Goal: Task Accomplishment & Management: Use online tool/utility

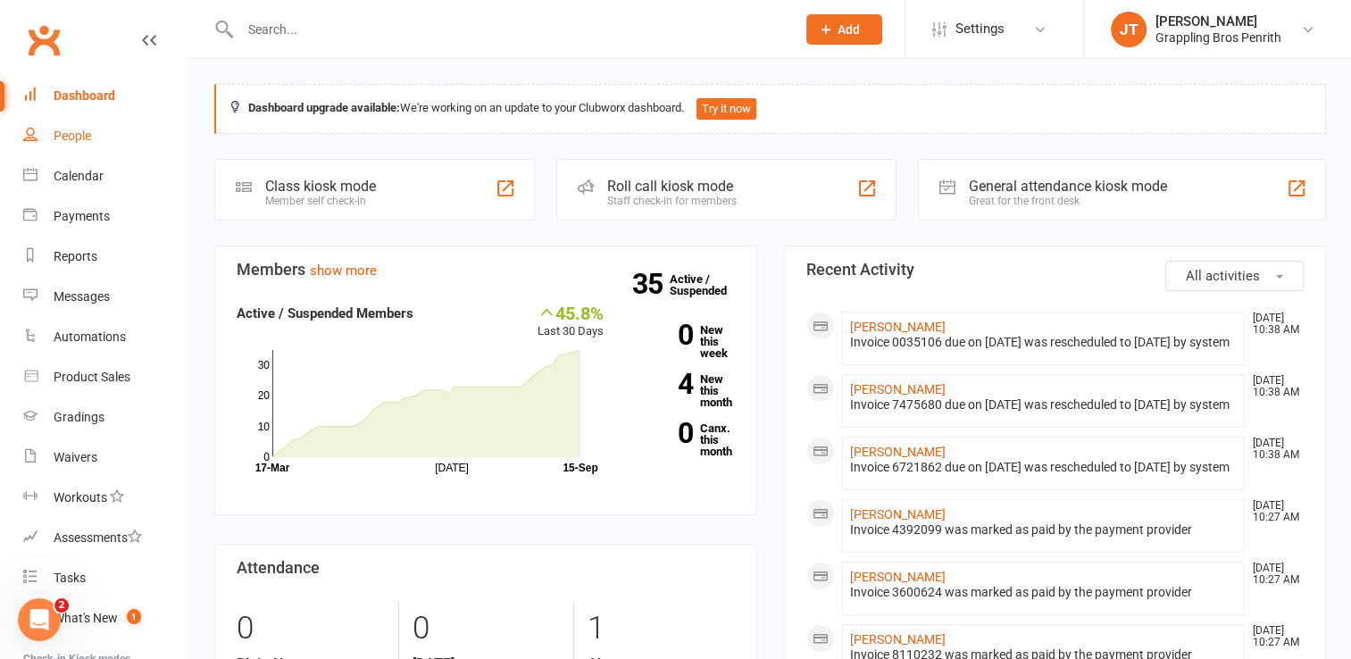
click at [90, 141] on div "People" at bounding box center [72, 136] width 37 height 14
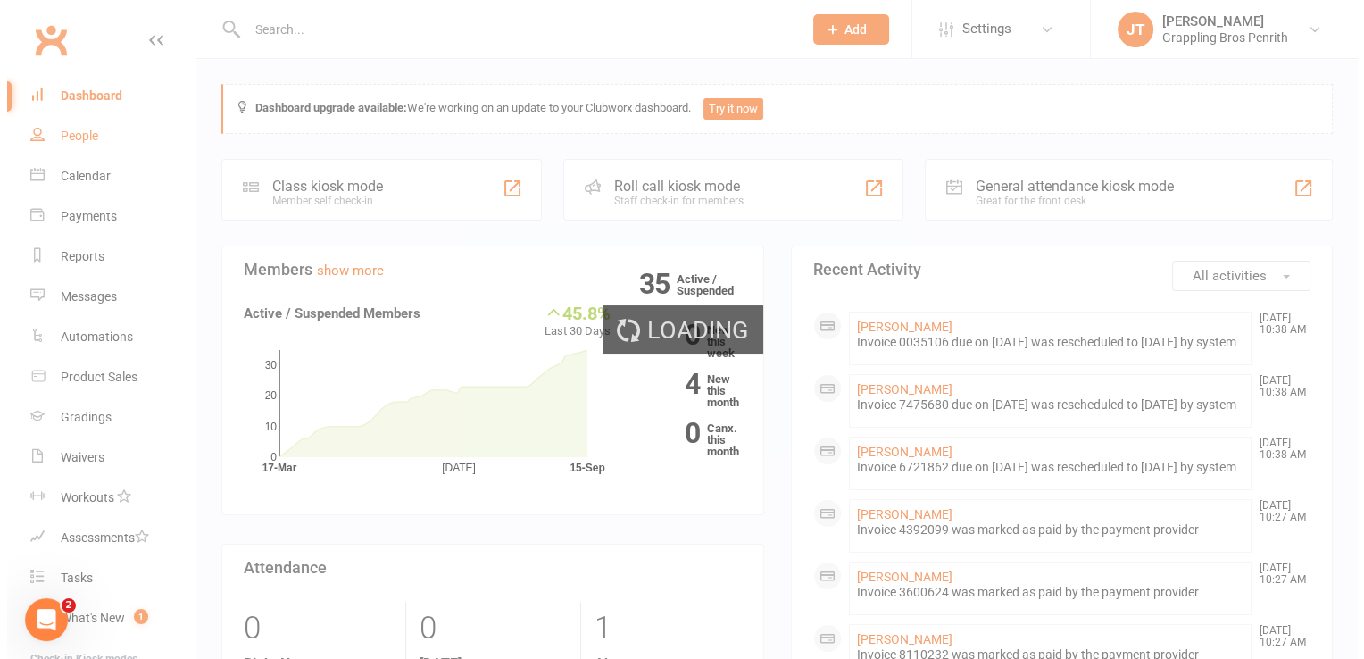
select select "50"
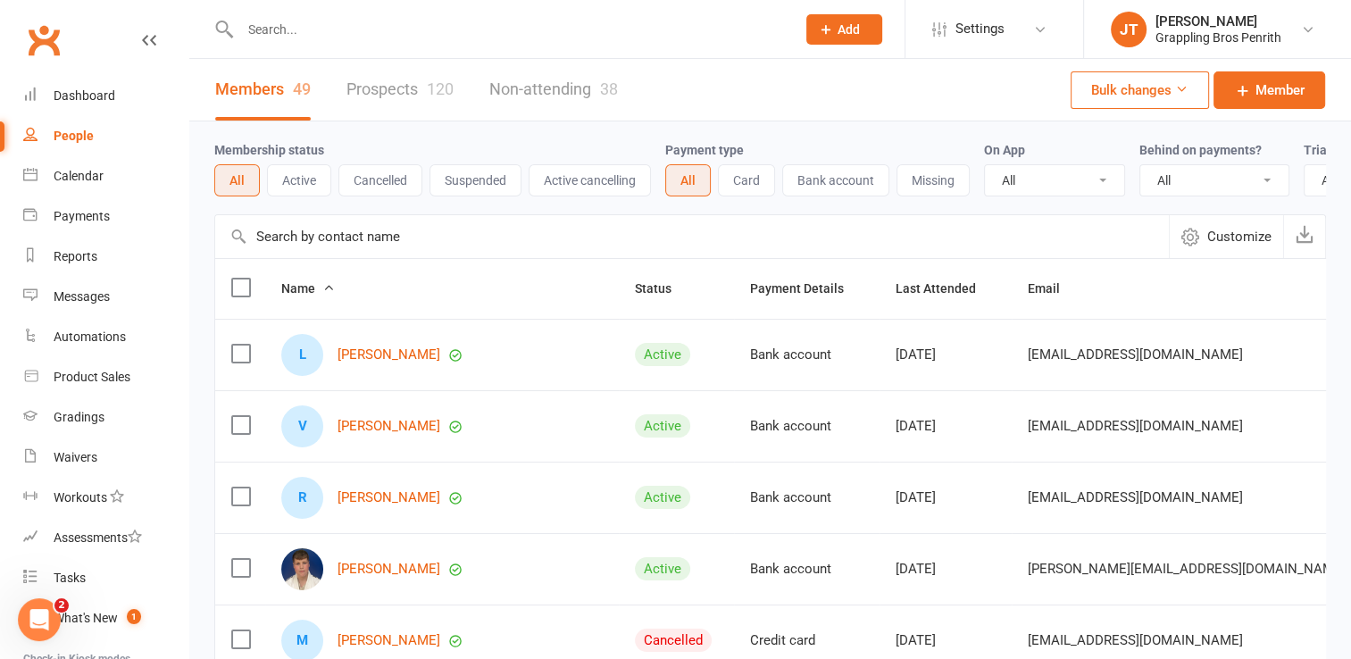
click at [306, 176] on button "Active" at bounding box center [299, 180] width 64 height 32
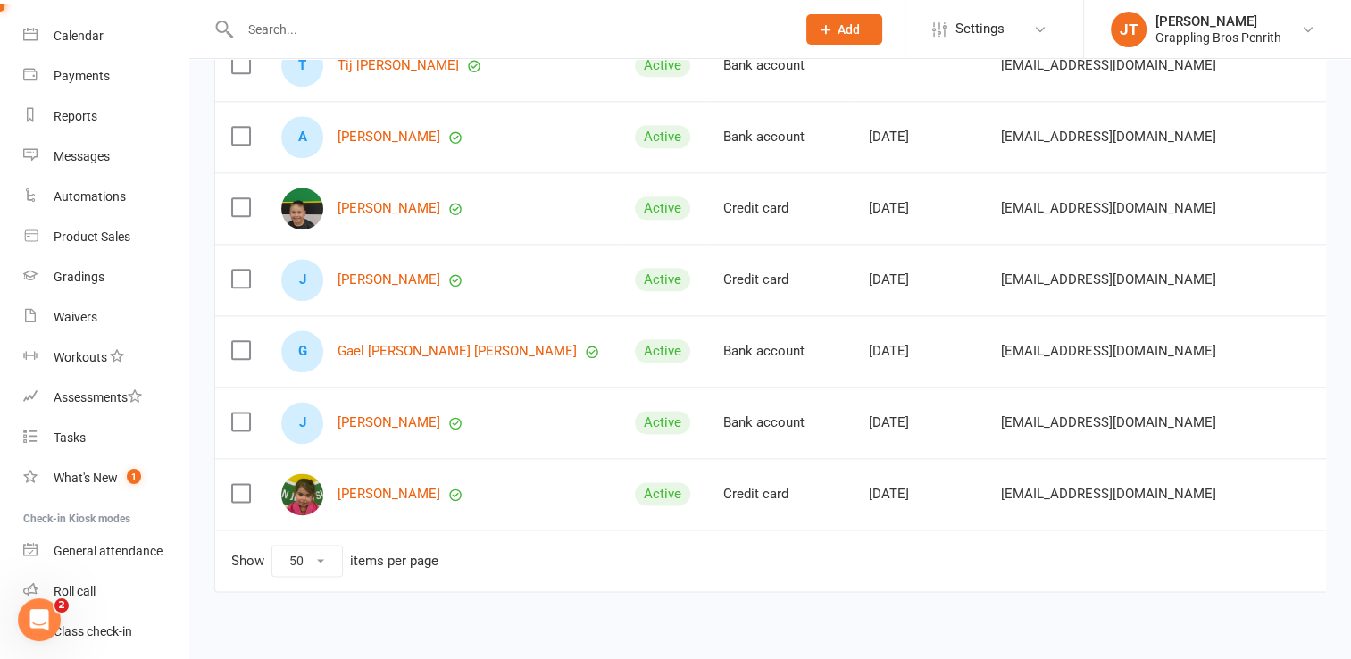
scroll to position [200, 0]
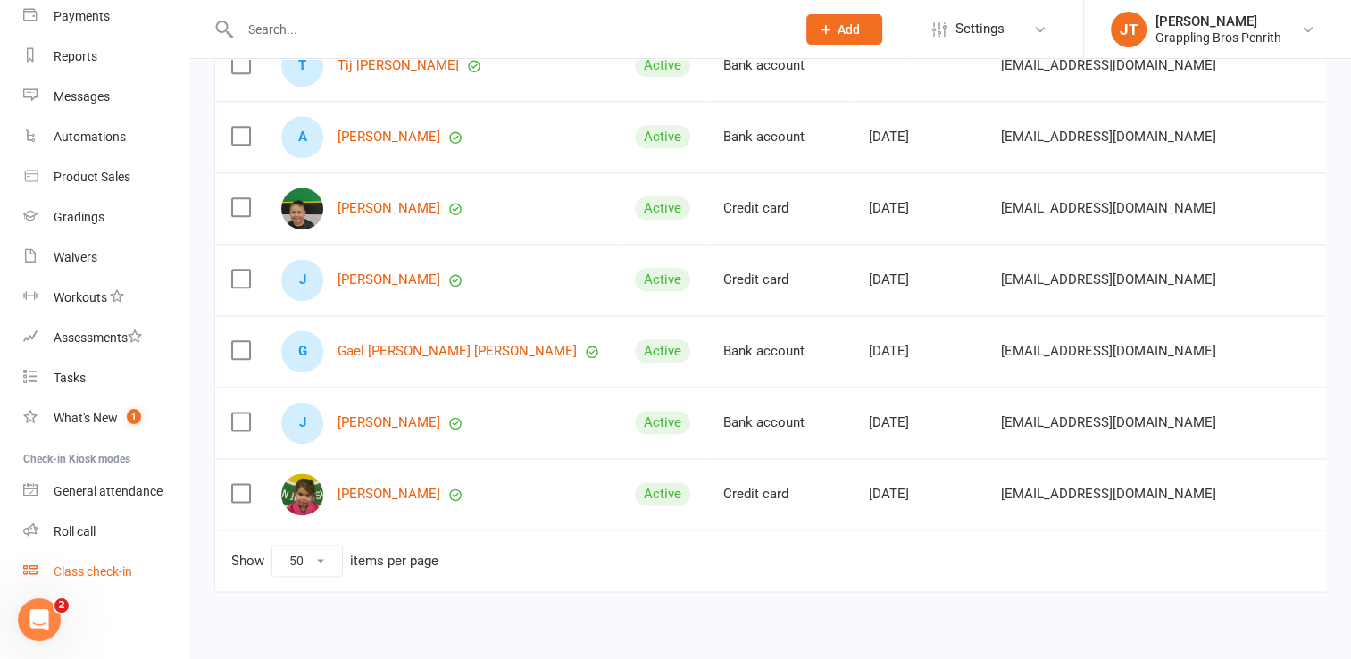
click at [111, 577] on div "Class check-in" at bounding box center [93, 571] width 79 height 14
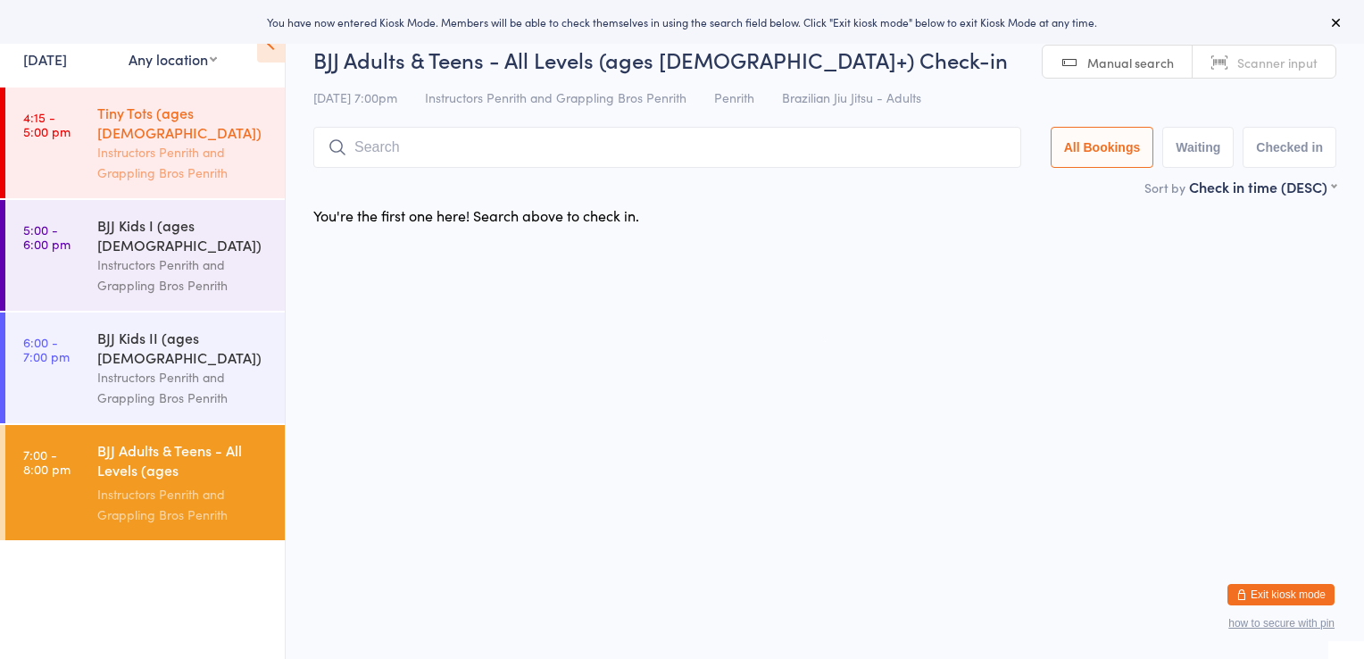
click at [57, 122] on time "4:15 - 5:00 pm" at bounding box center [46, 124] width 47 height 29
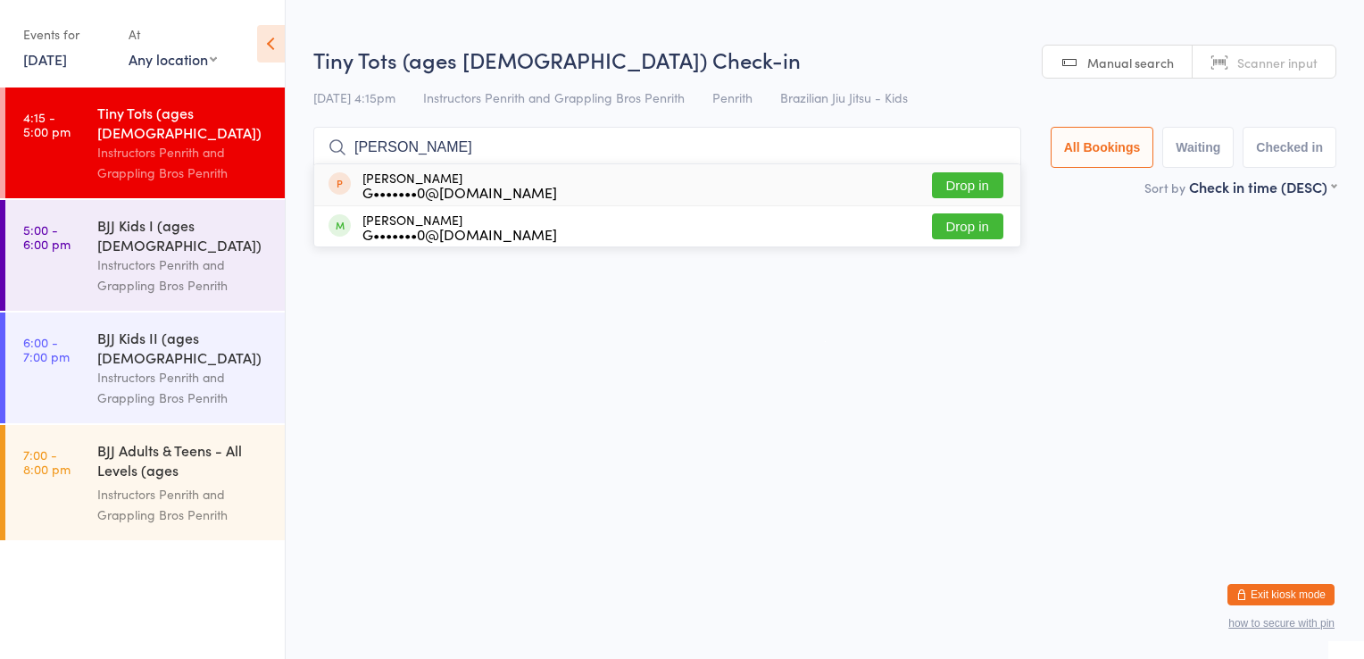
type input "romeo"
click at [983, 187] on button "Drop in" at bounding box center [967, 185] width 71 height 26
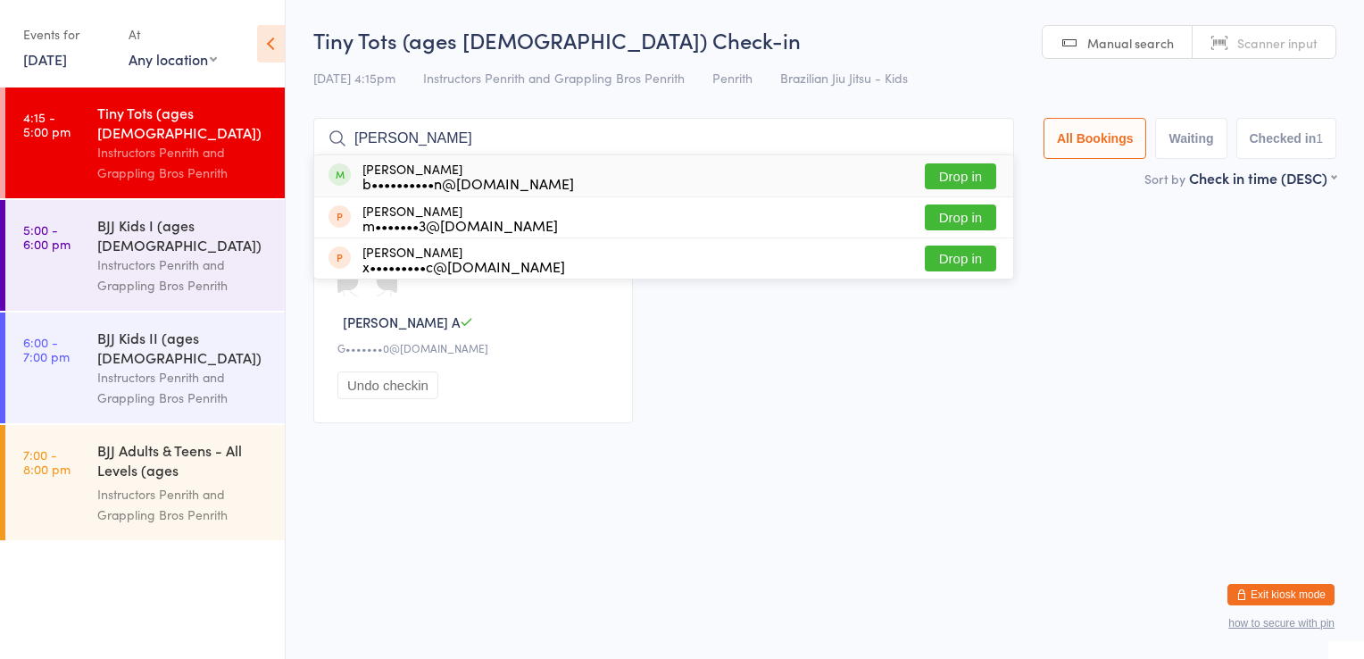
type input "isabel"
click at [435, 176] on div "b••••••••••n@outlook.com" at bounding box center [468, 183] width 212 height 14
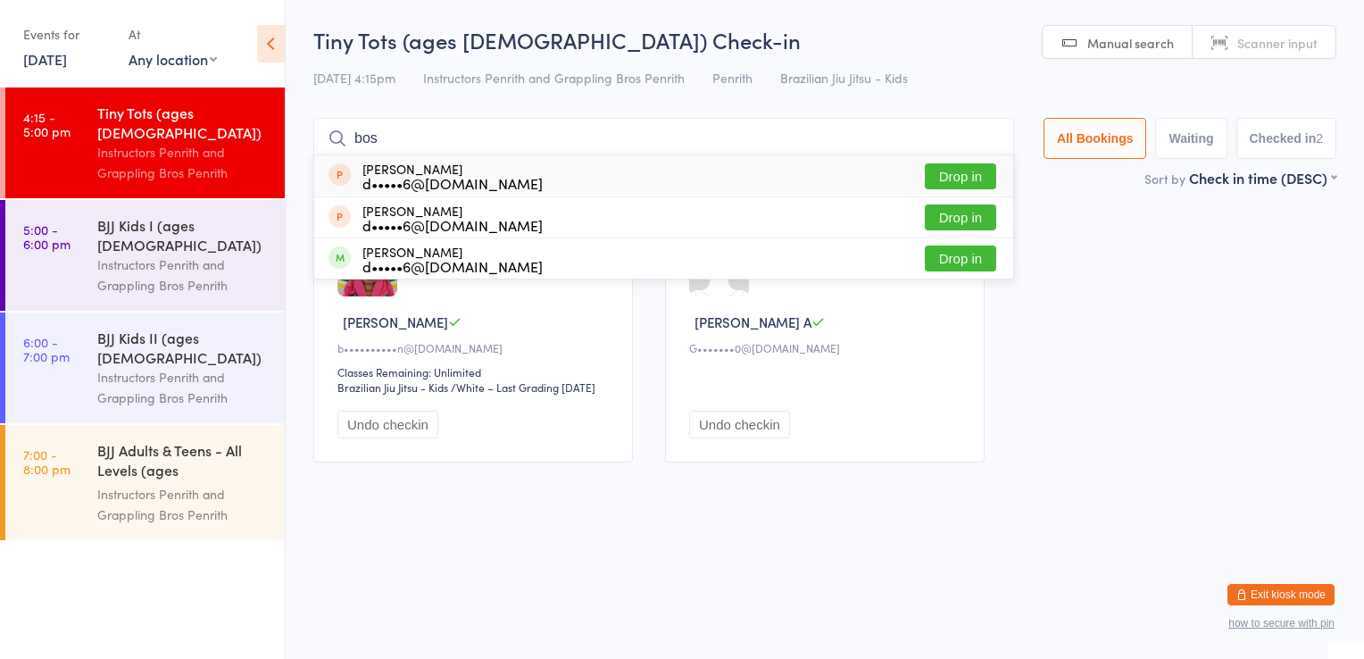
type input "bos"
click at [454, 170] on div "Bosko Pavlovich d•••••6@hotmail.com" at bounding box center [452, 176] width 180 height 29
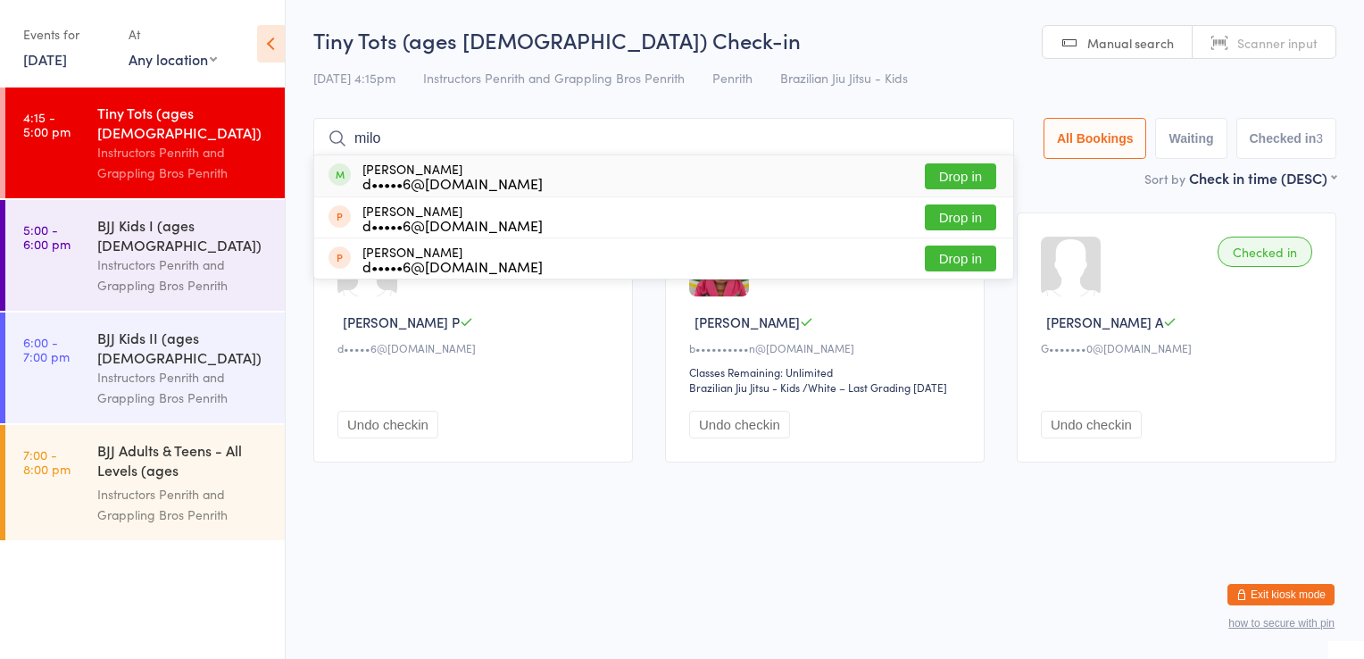
type input "milo"
click at [402, 176] on div "d•••••6@hotmail.com" at bounding box center [452, 183] width 180 height 14
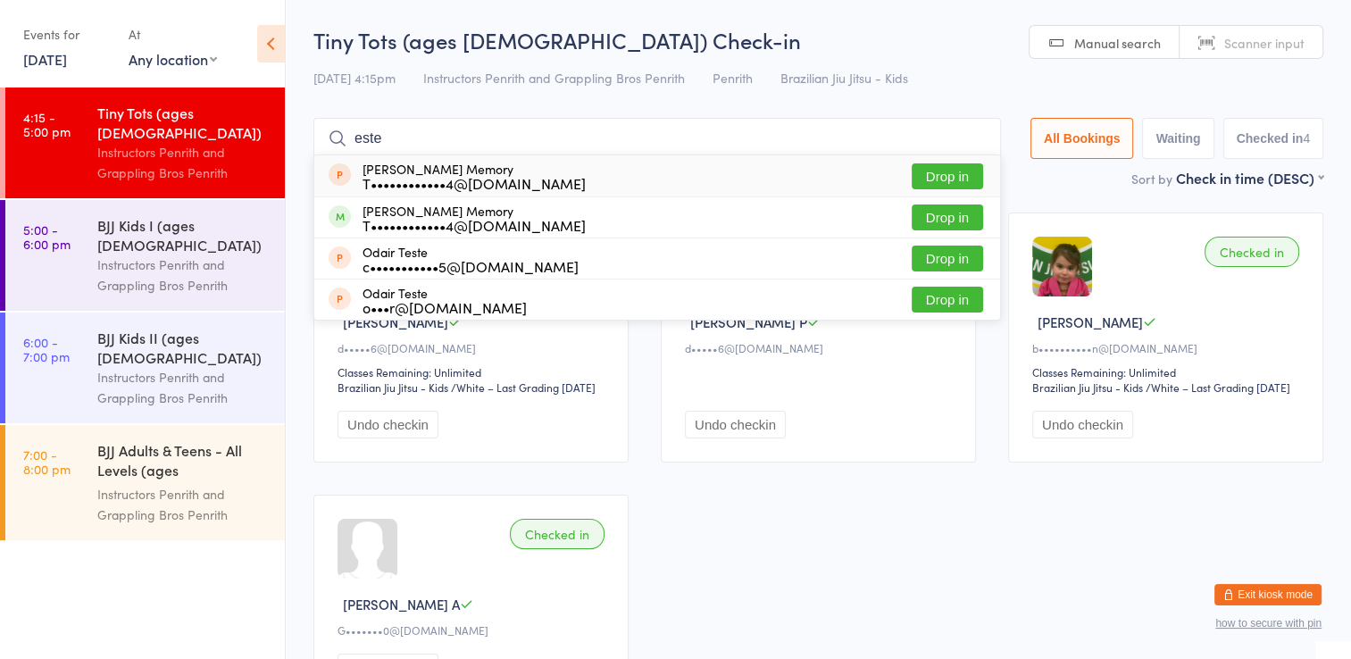
type input "este"
click at [343, 184] on span at bounding box center [339, 174] width 22 height 22
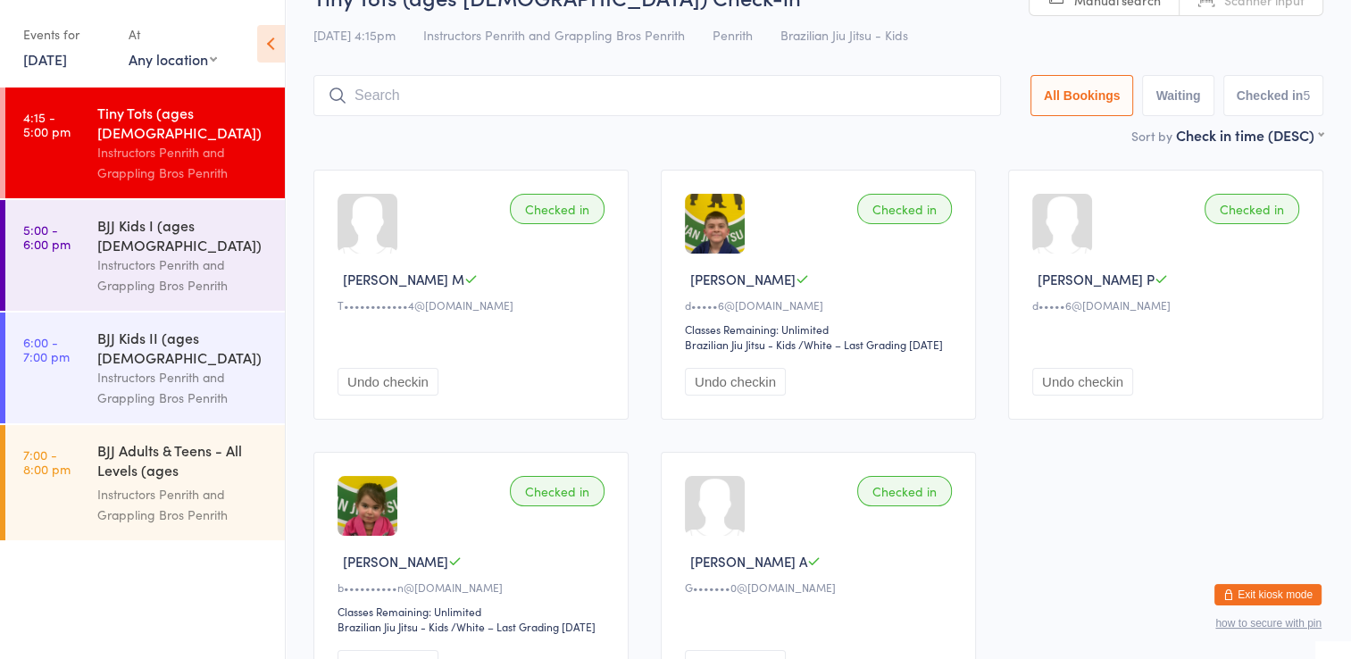
scroll to position [33, 0]
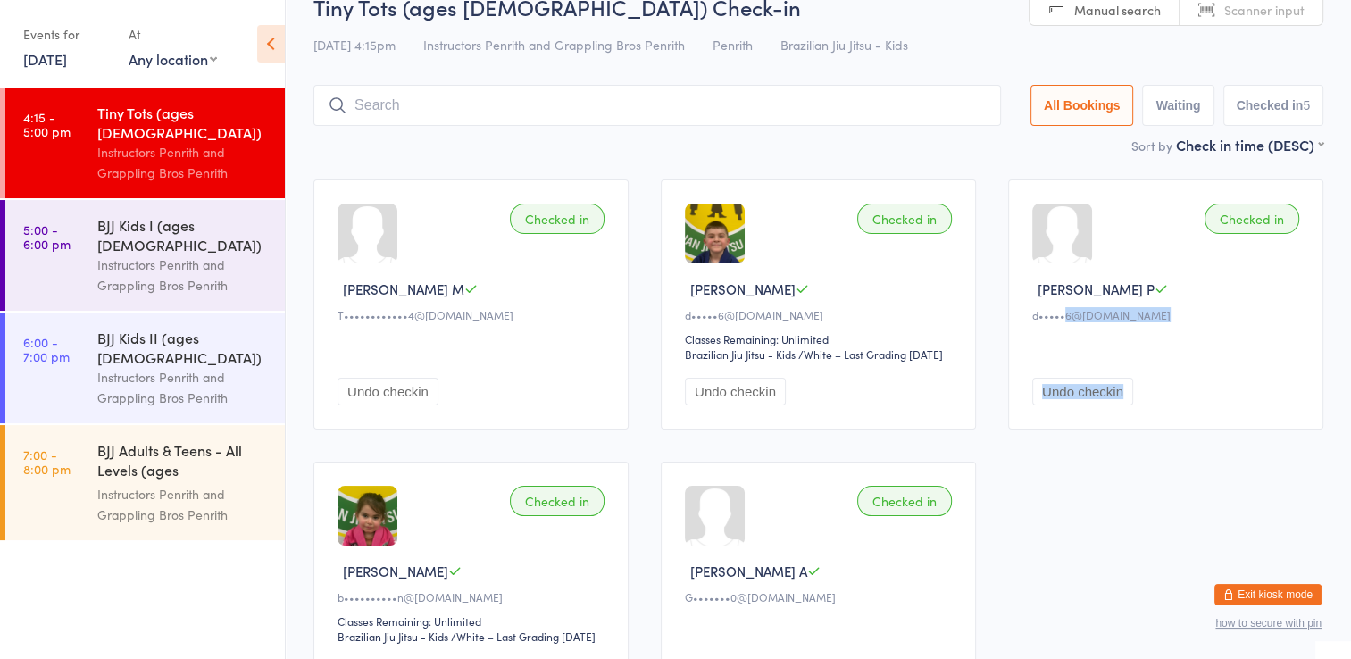
drag, startPoint x: 1350, startPoint y: 316, endPoint x: 1351, endPoint y: 358, distance: 42.0
click at [1351, 358] on html "You have now entered Kiosk Mode. Members will be able to check themselves in us…" at bounding box center [675, 296] width 1351 height 659
click at [1182, 506] on div "Checked in Estell M T••••••••••••4@gmail.com Undo checkin Checked in Milorad P …" at bounding box center [818, 445] width 1042 height 564
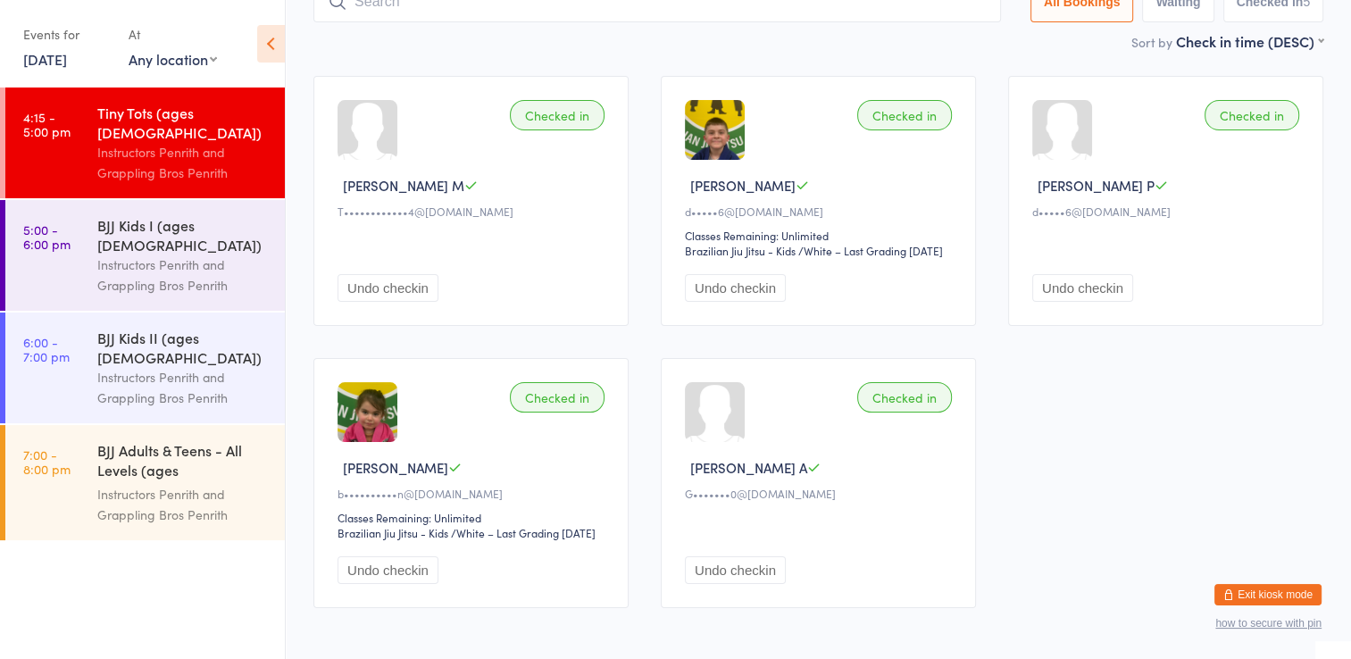
scroll to position [152, 0]
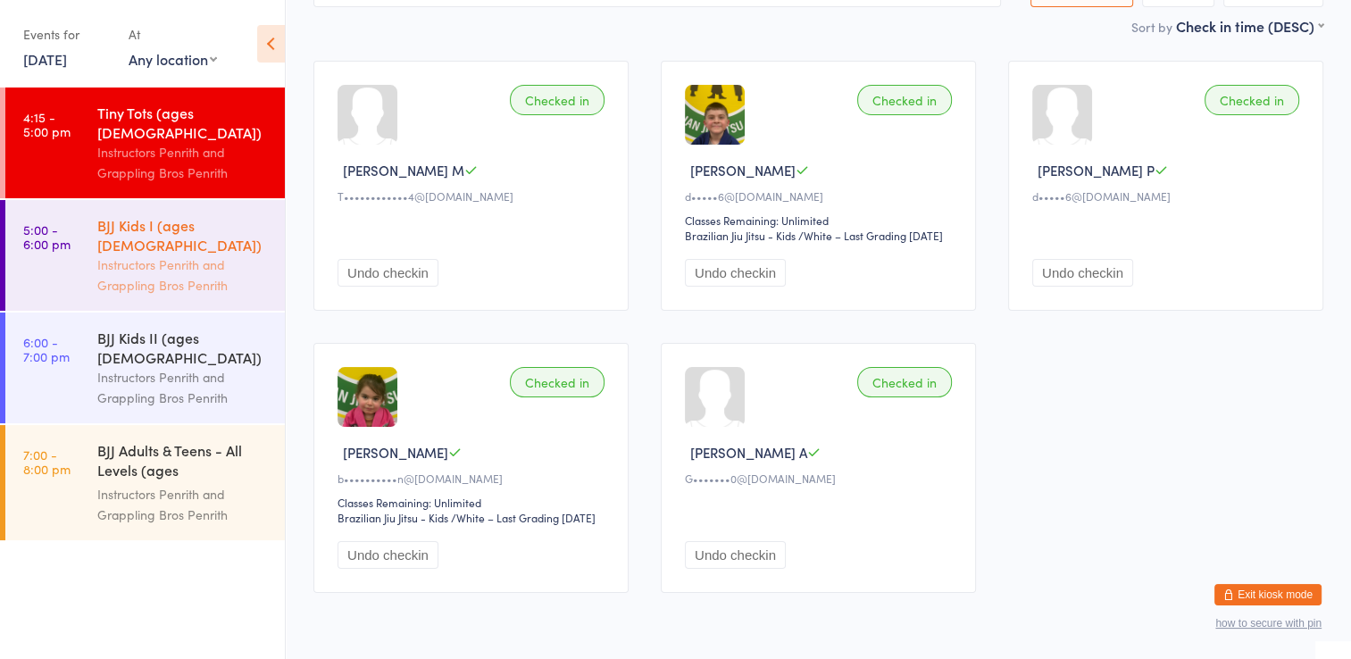
click at [207, 254] on div "Instructors Penrith and Grappling Bros Penrith" at bounding box center [183, 274] width 172 height 41
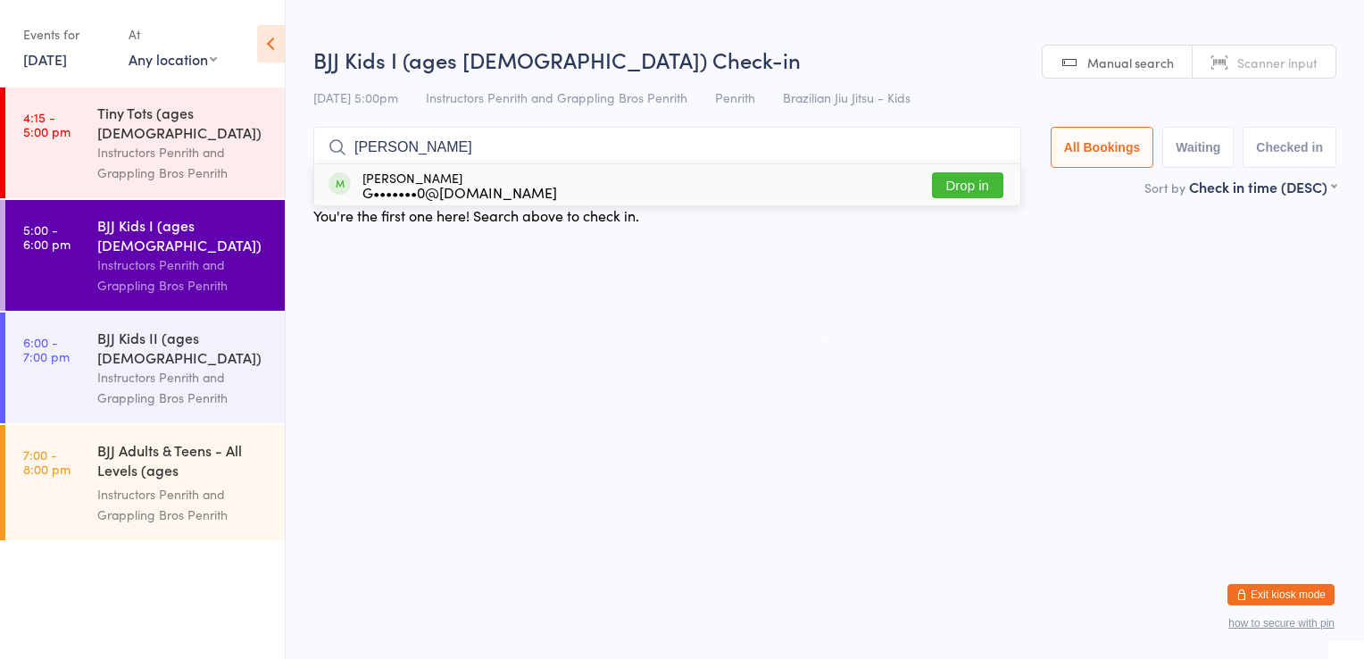
type input "lola"
click at [956, 189] on button "Drop in" at bounding box center [967, 185] width 71 height 26
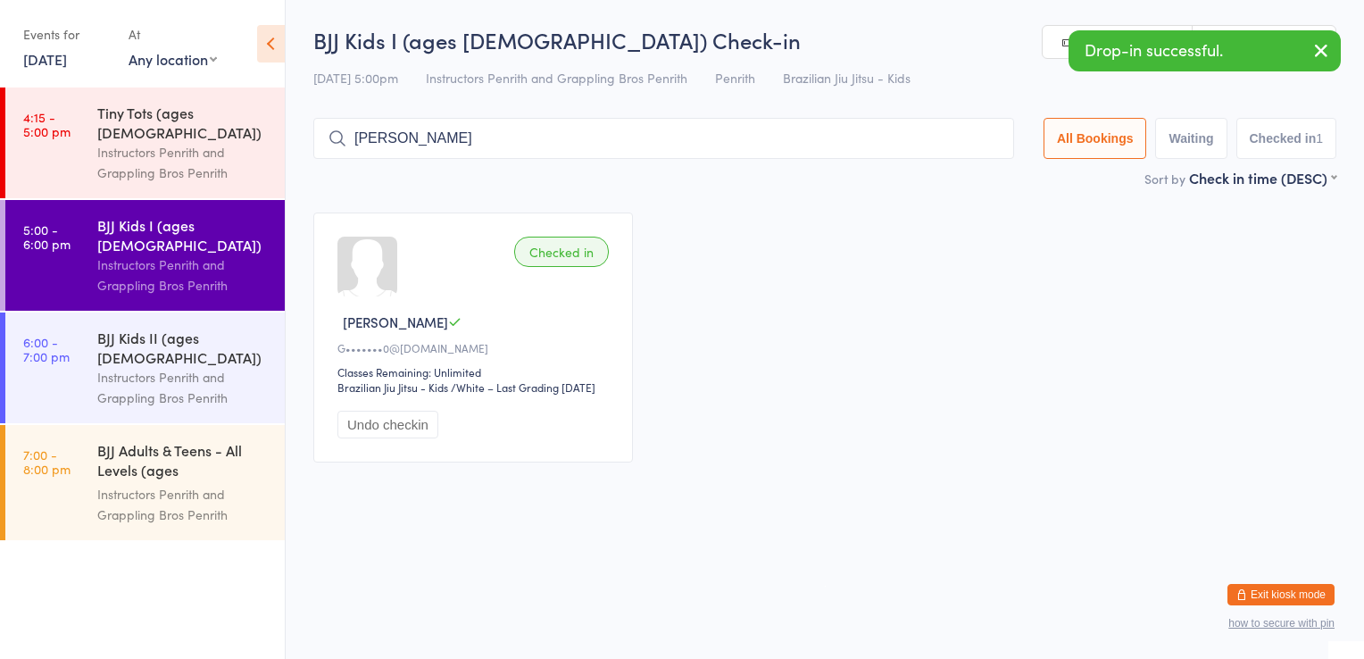
type input "valentina"
click at [956, 170] on button "Drop in" at bounding box center [960, 176] width 71 height 26
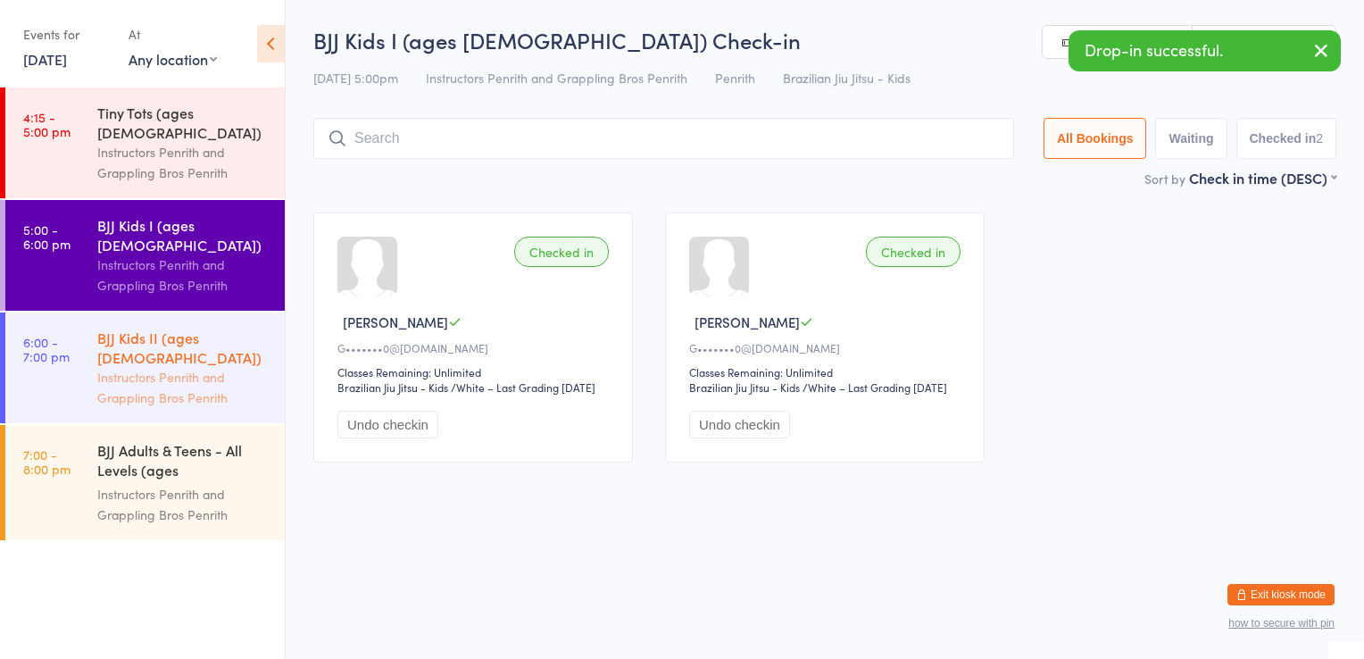
click at [203, 367] on div "Instructors Penrith and Grappling Bros Penrith" at bounding box center [183, 387] width 172 height 41
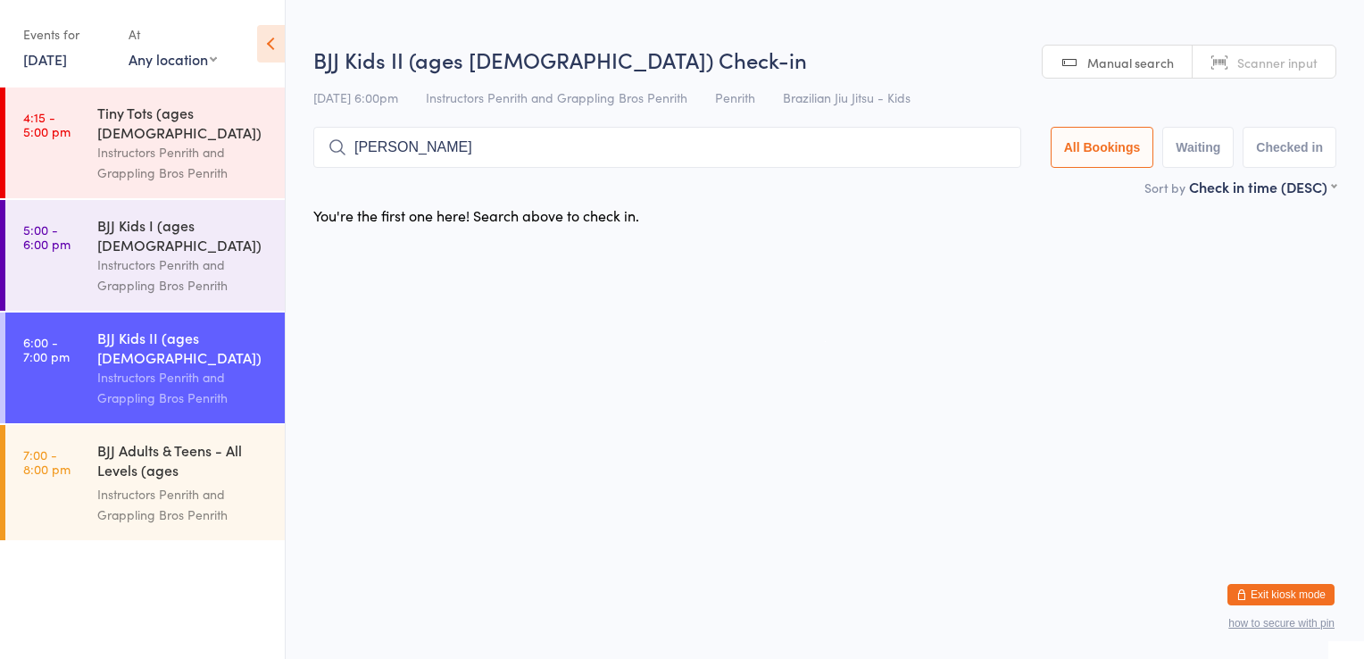
type input "amelia"
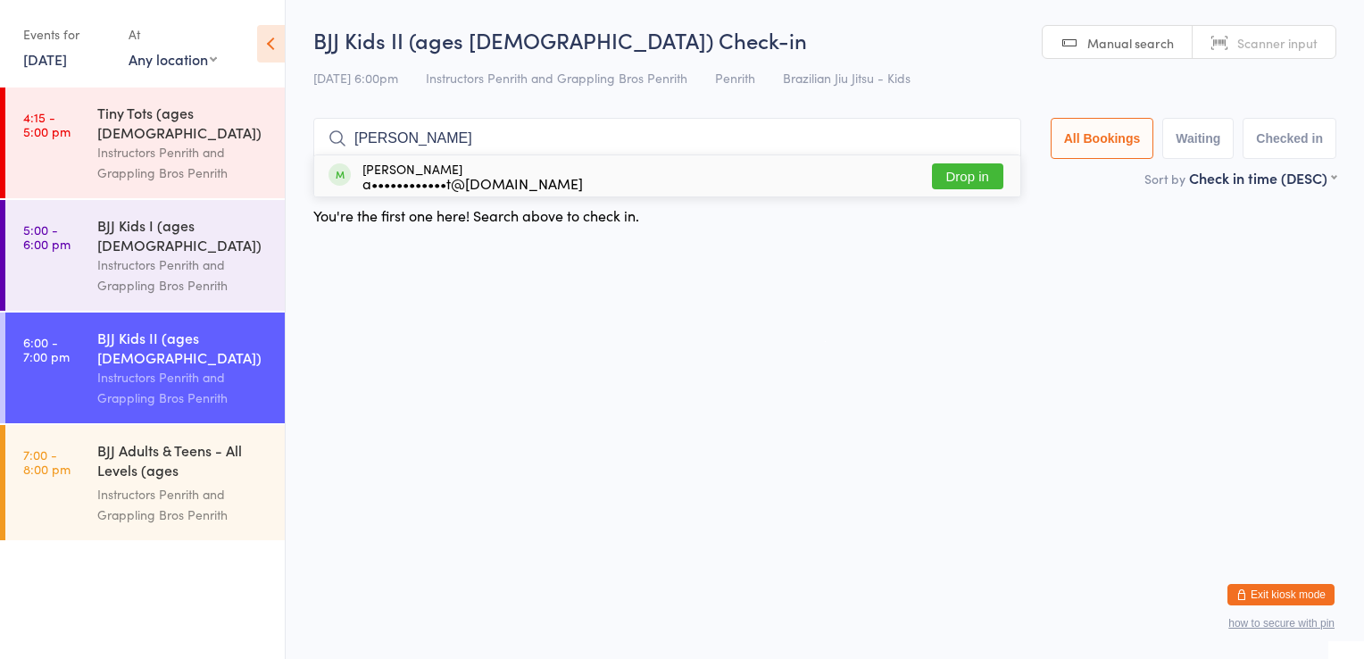
click at [953, 191] on div "Amelia Scerri a••••••••••••t@gmail.com Drop in" at bounding box center [667, 175] width 706 height 41
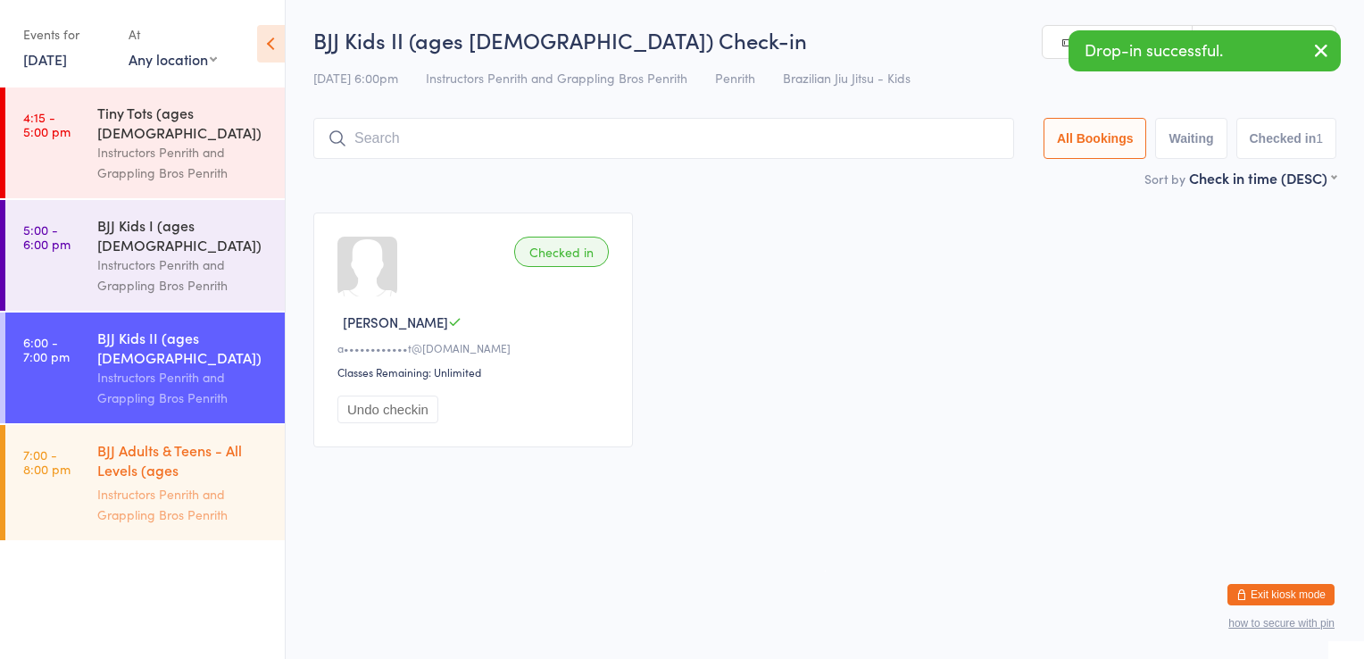
click at [189, 440] on div "BJJ Adults & Teens - All Levels (ages 14+)" at bounding box center [183, 462] width 172 height 44
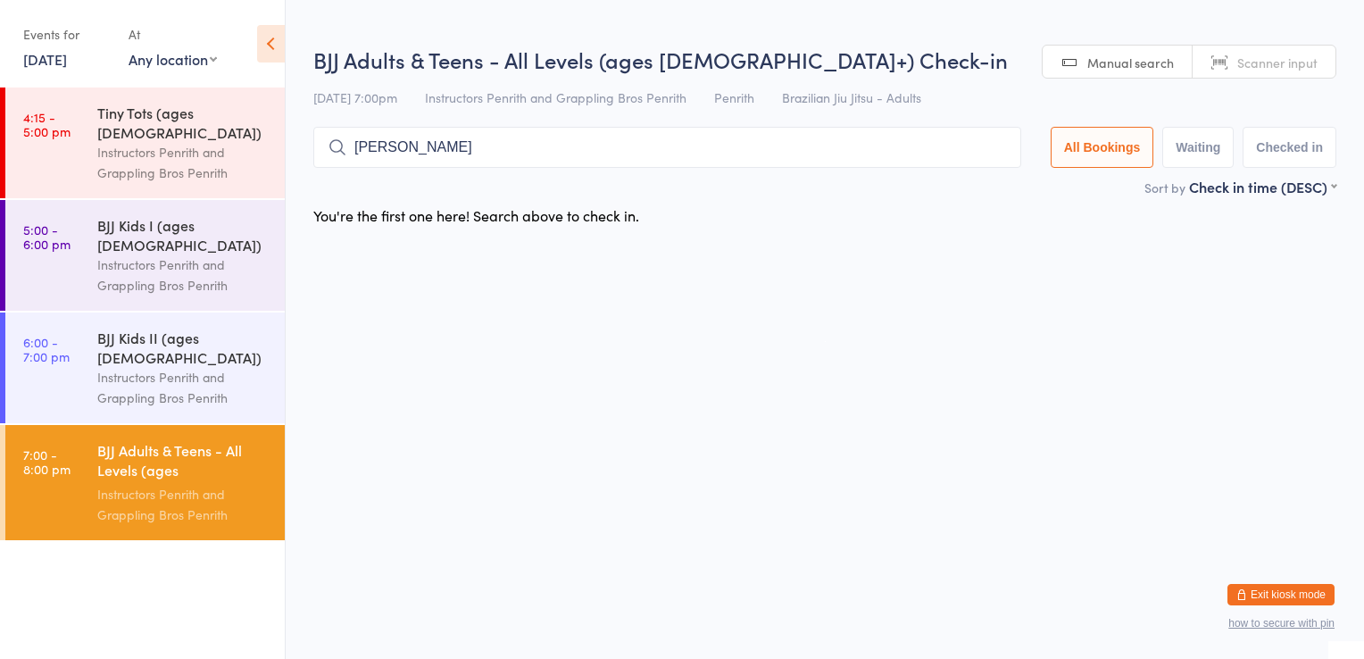
type input "chris"
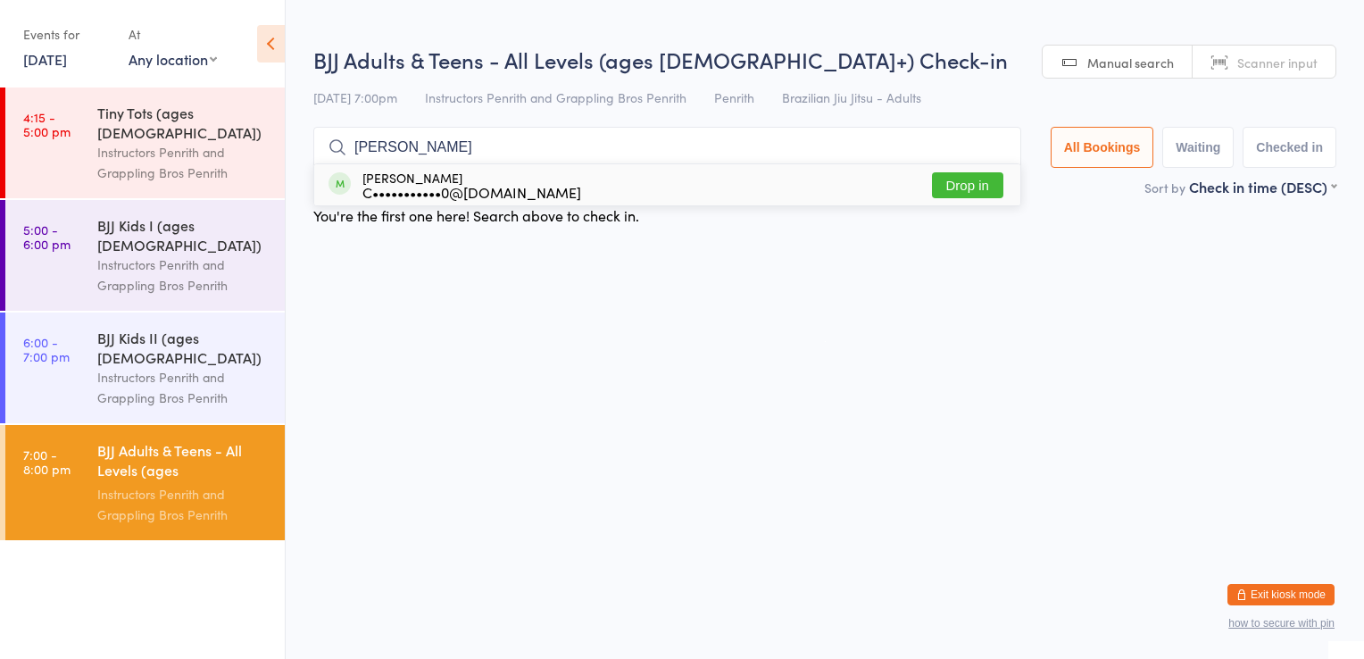
click at [939, 182] on button "Drop in" at bounding box center [967, 185] width 71 height 26
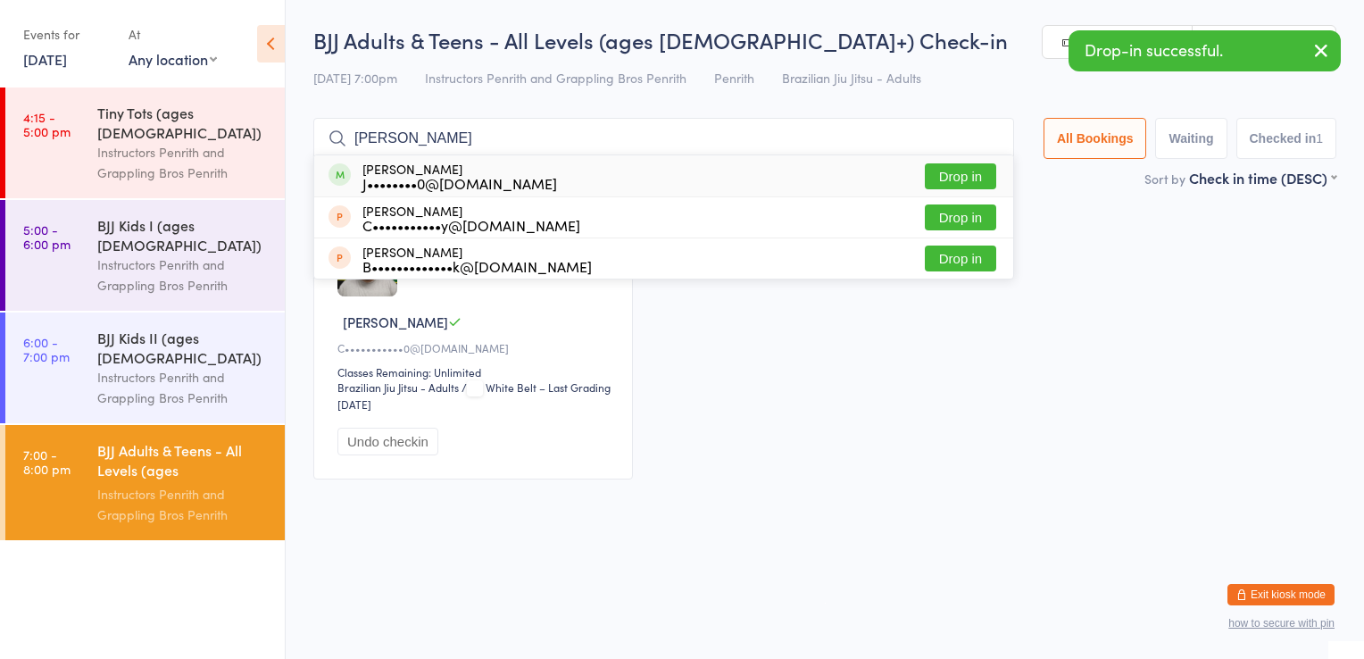
type input "james"
click at [988, 170] on button "Drop in" at bounding box center [960, 176] width 71 height 26
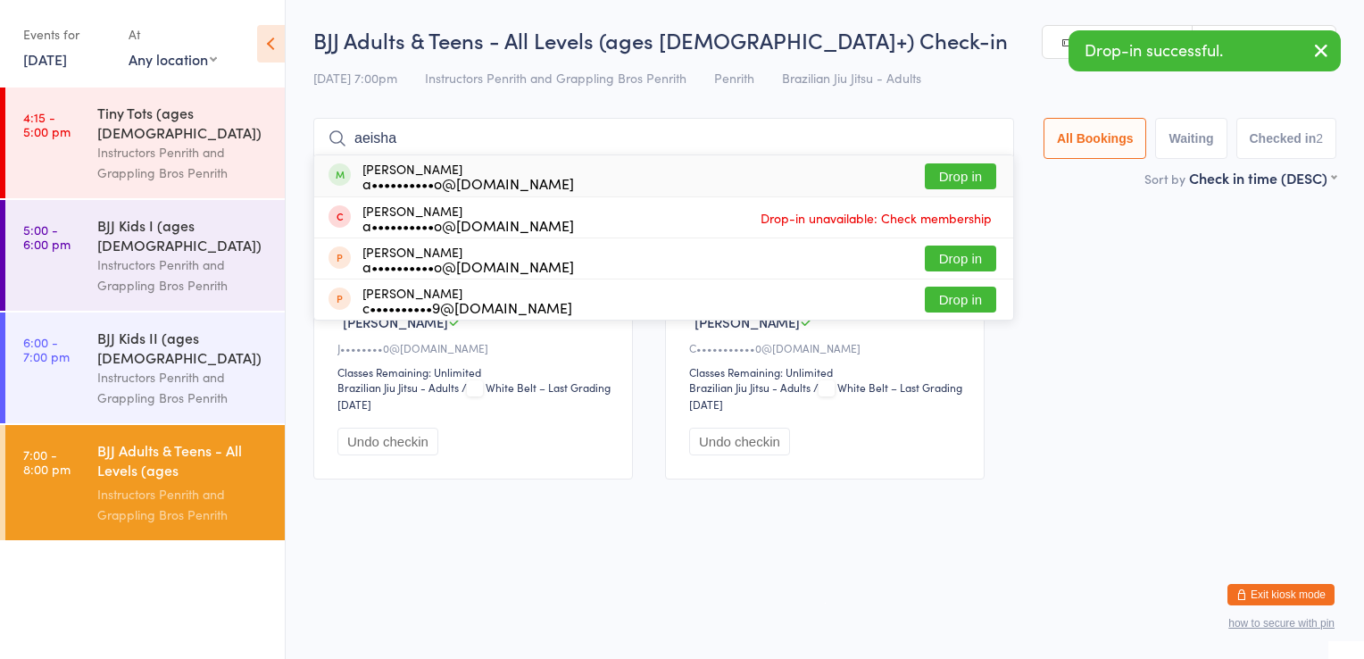
type input "aeisha"
click at [971, 180] on button "Drop in" at bounding box center [960, 176] width 71 height 26
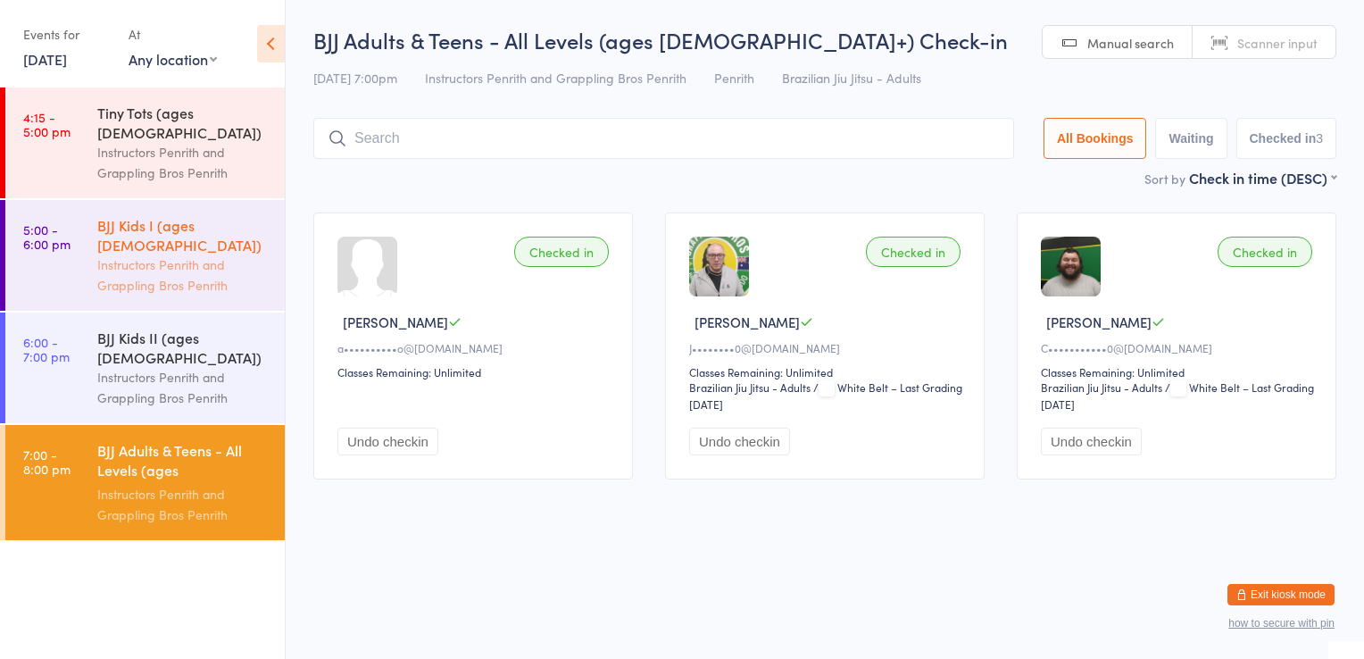
click at [157, 254] on div "Instructors Penrith and Grappling Bros Penrith" at bounding box center [183, 274] width 172 height 41
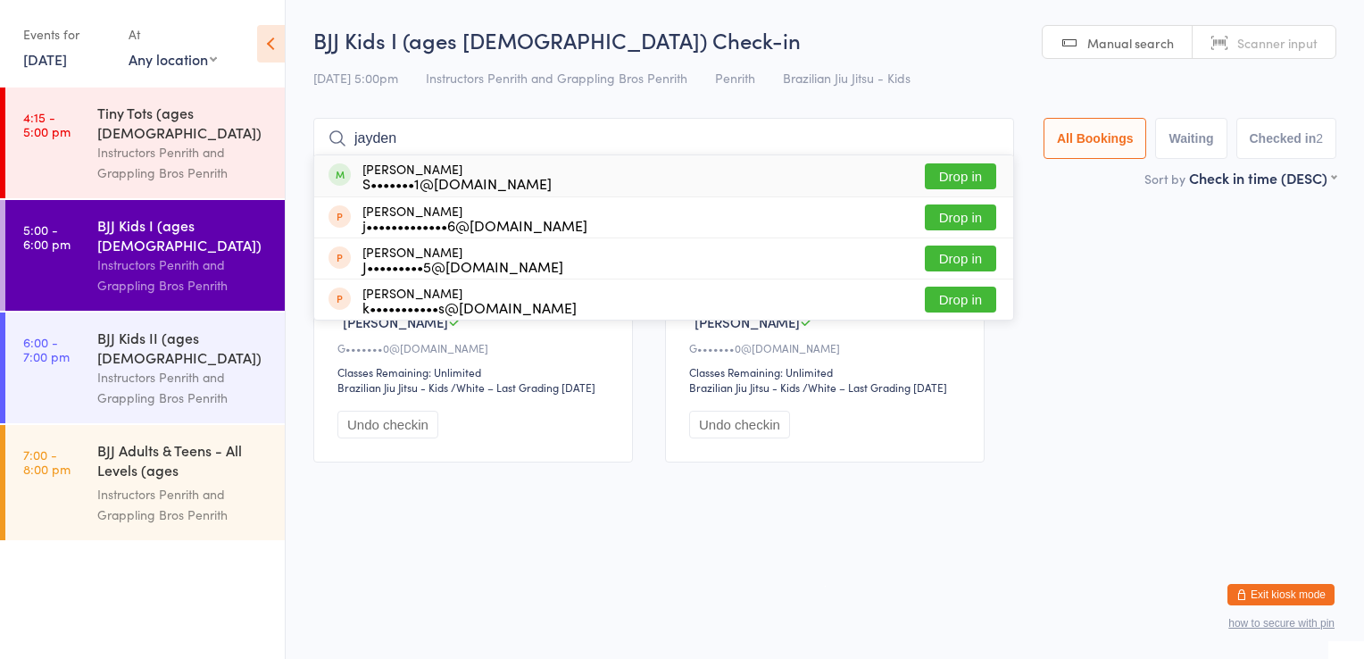
type input "jayden"
click at [935, 184] on button "Drop in" at bounding box center [960, 176] width 71 height 26
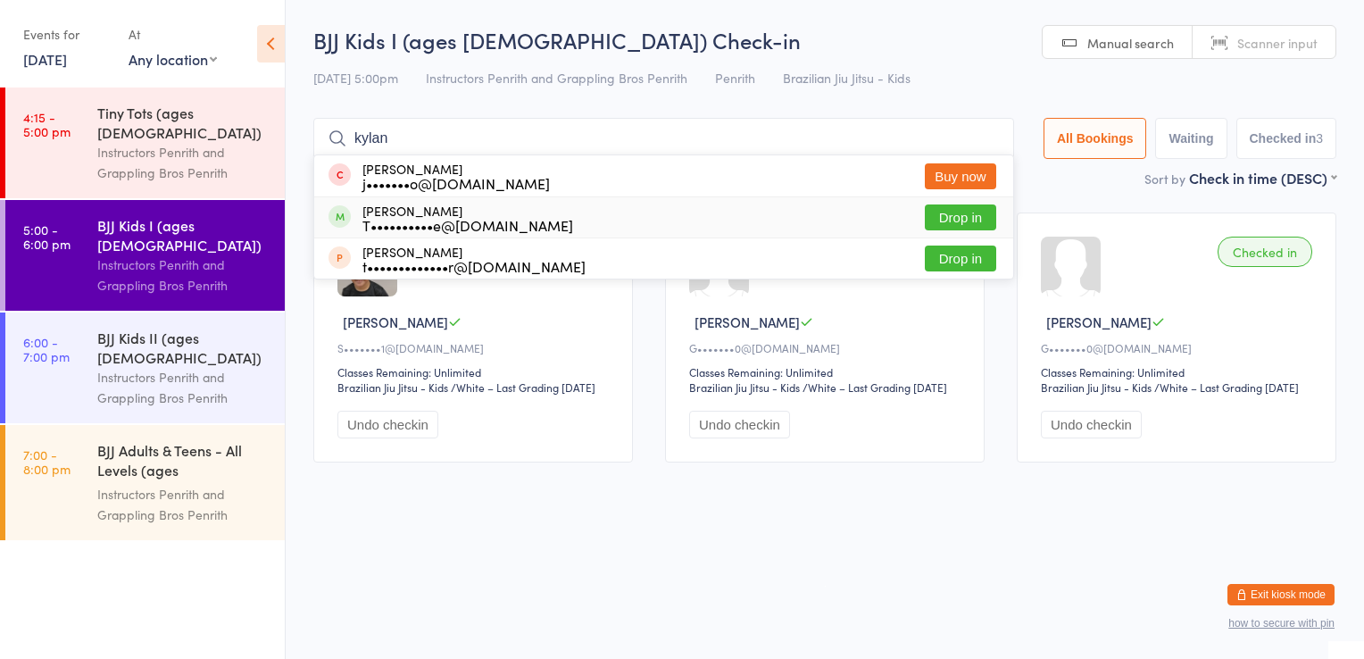
type input "kylan"
click at [940, 225] on button "Drop in" at bounding box center [960, 217] width 71 height 26
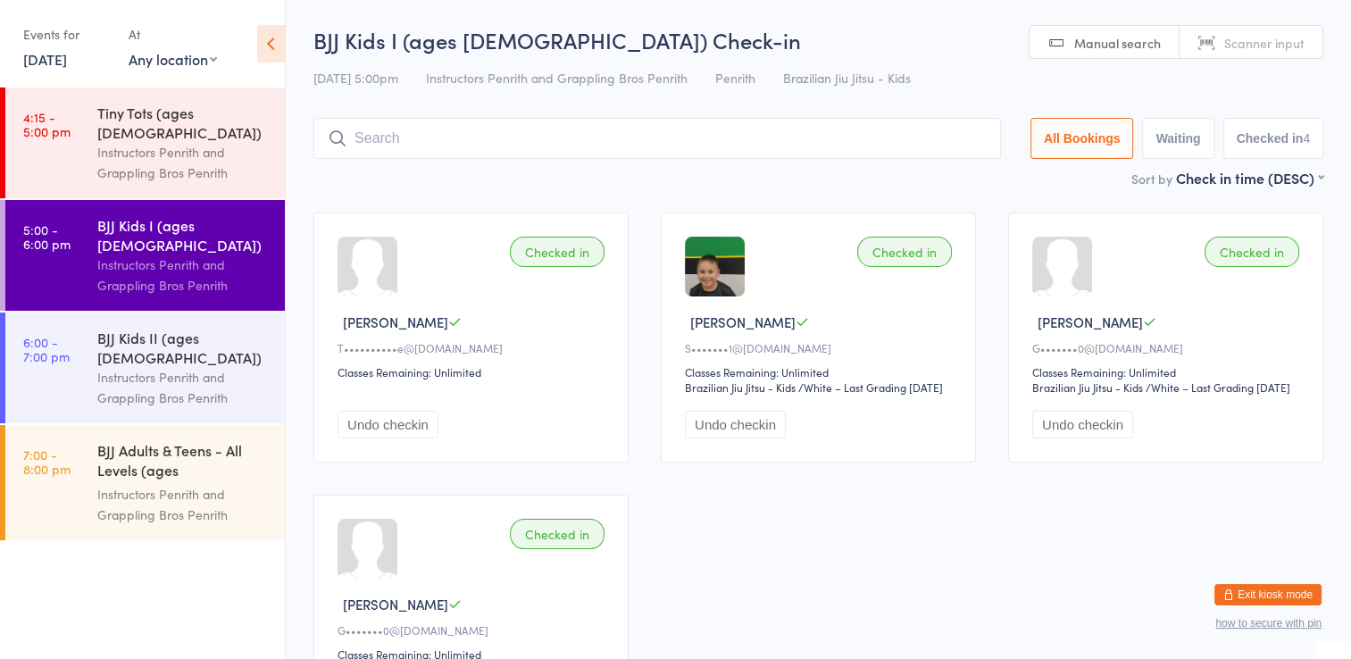
click at [74, 37] on div "Events for" at bounding box center [66, 34] width 87 height 29
click at [59, 59] on link "15 Sep, 2025" at bounding box center [45, 59] width 44 height 20
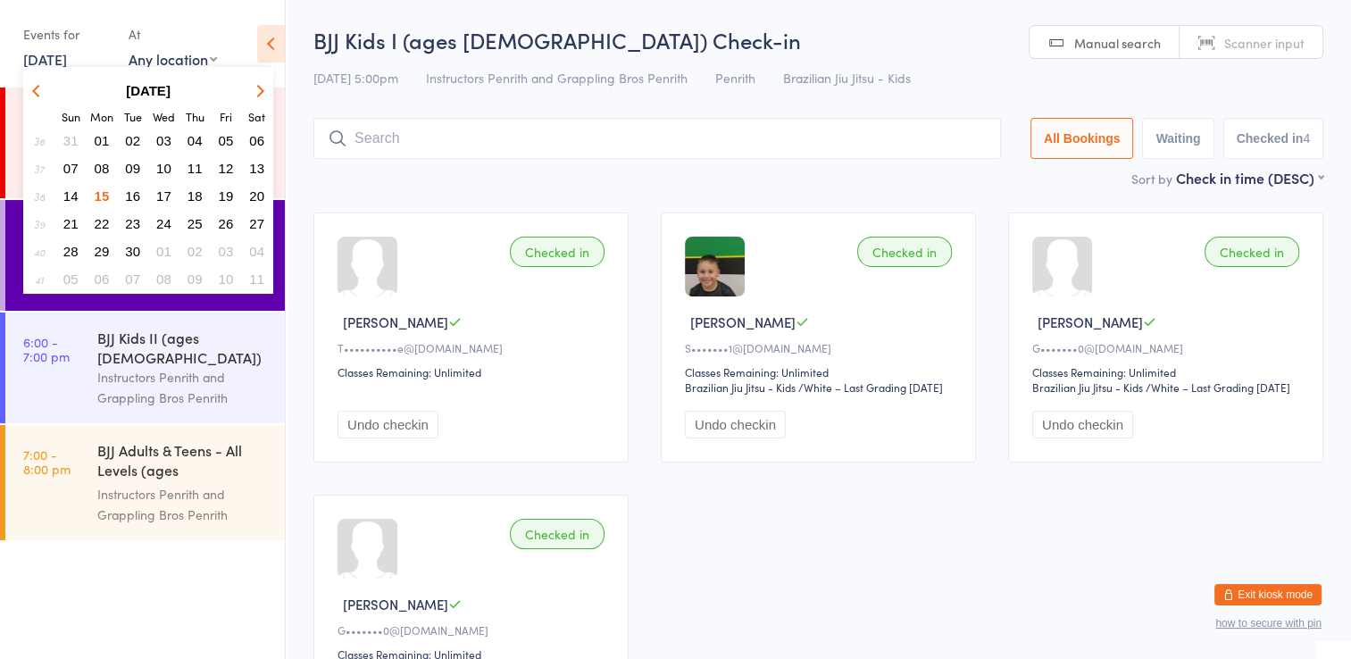
click at [254, 164] on span "13" at bounding box center [256, 168] width 15 height 15
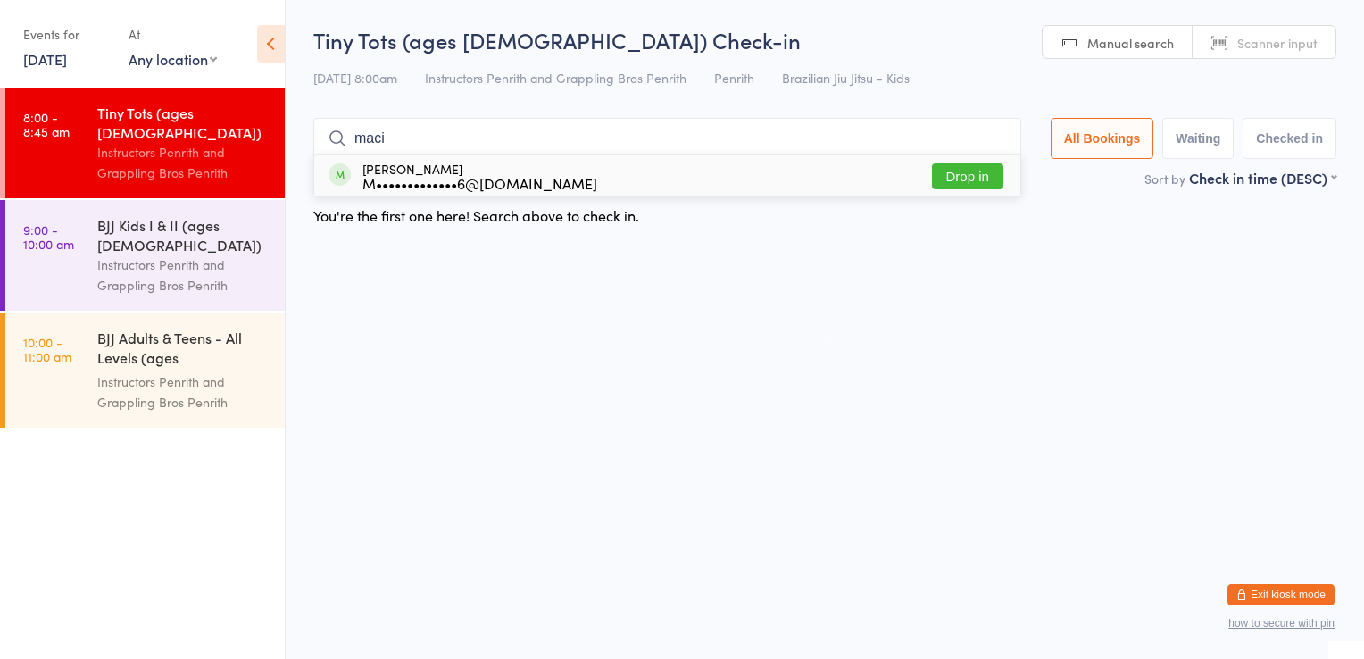
type input "maci"
click at [947, 177] on button "Drop in" at bounding box center [967, 176] width 71 height 26
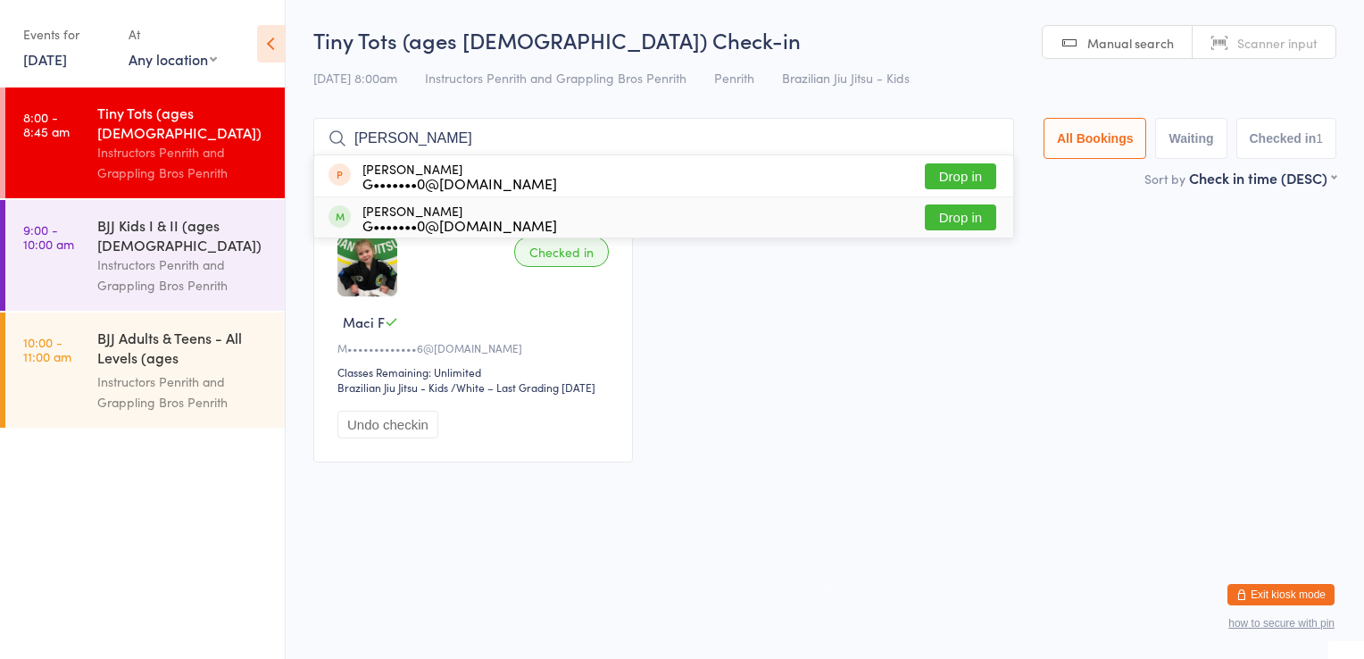
type input "romeo"
click at [953, 223] on button "Drop in" at bounding box center [960, 217] width 71 height 26
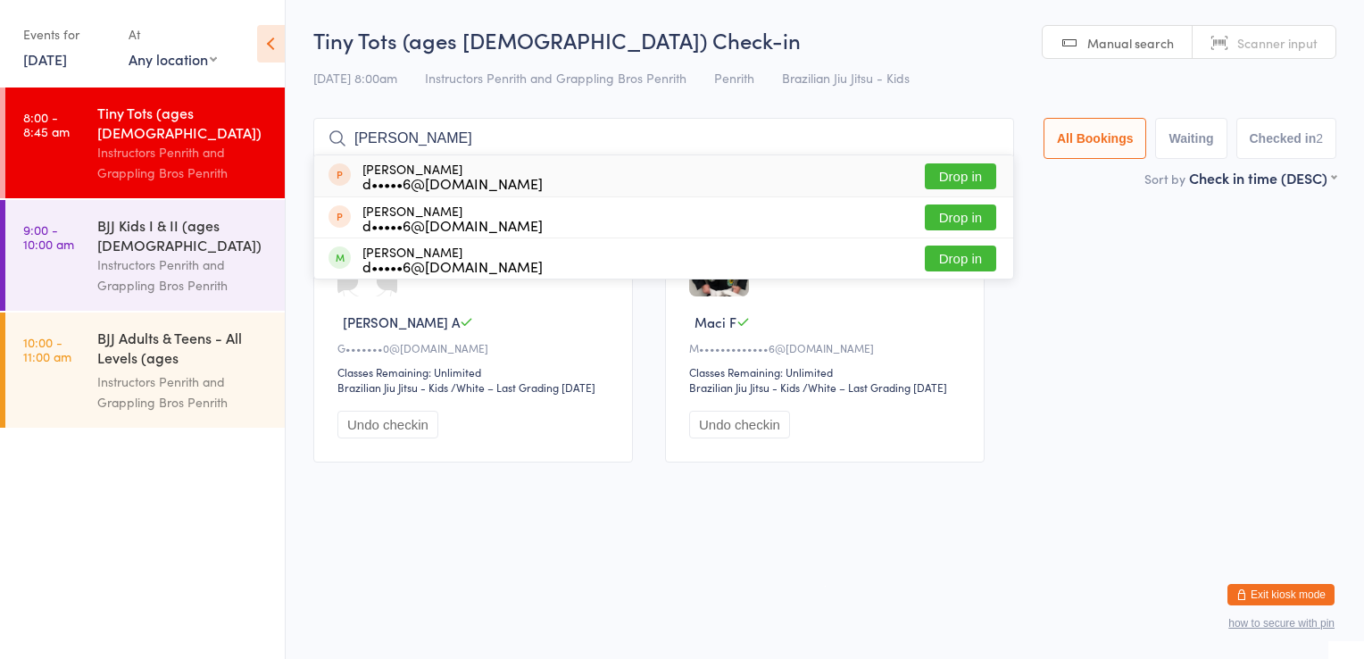
type input "bosko"
click at [343, 176] on span at bounding box center [339, 174] width 22 height 22
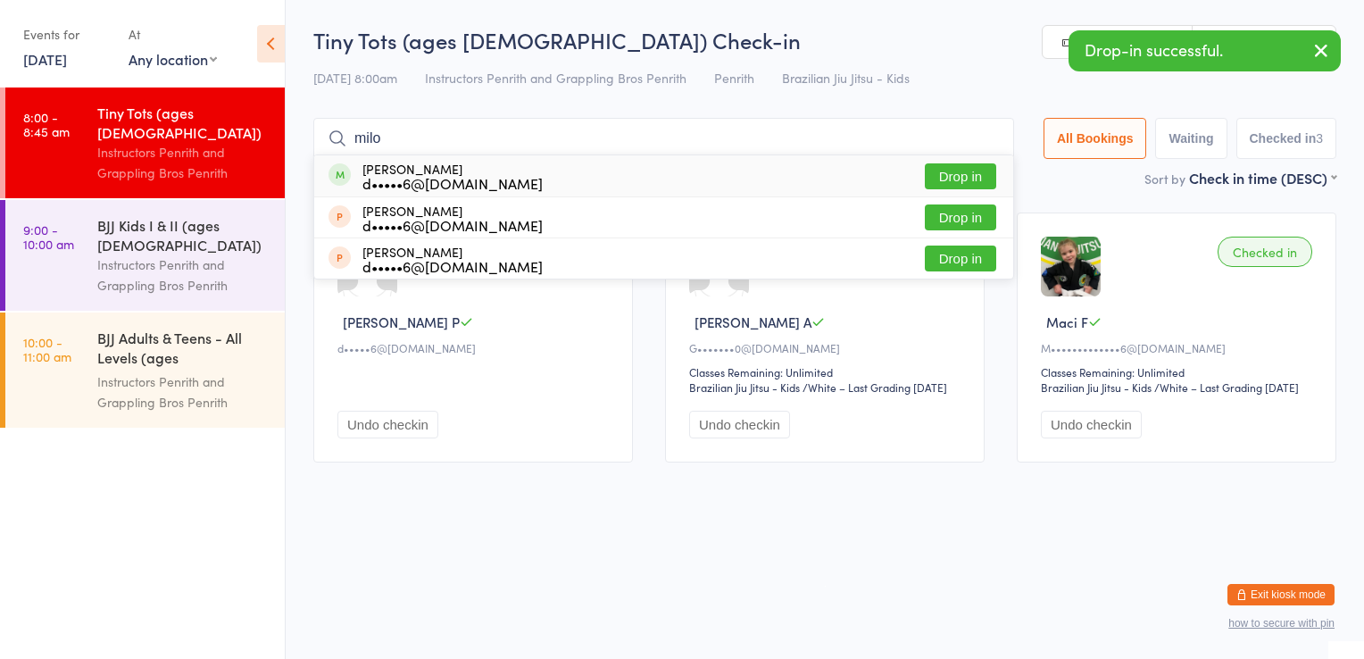
type input "milo"
click at [428, 184] on div "d•••••6@hotmail.com" at bounding box center [452, 183] width 180 height 14
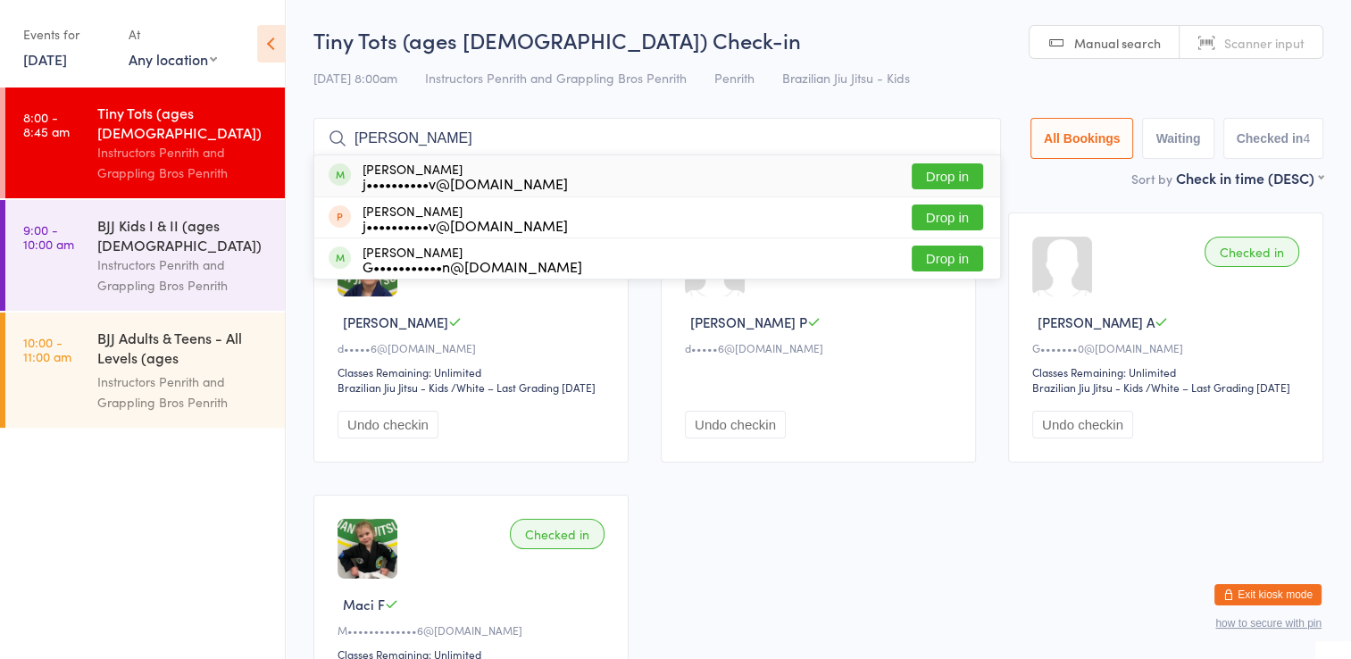
type input "zach"
click at [928, 179] on button "Drop in" at bounding box center [946, 176] width 71 height 26
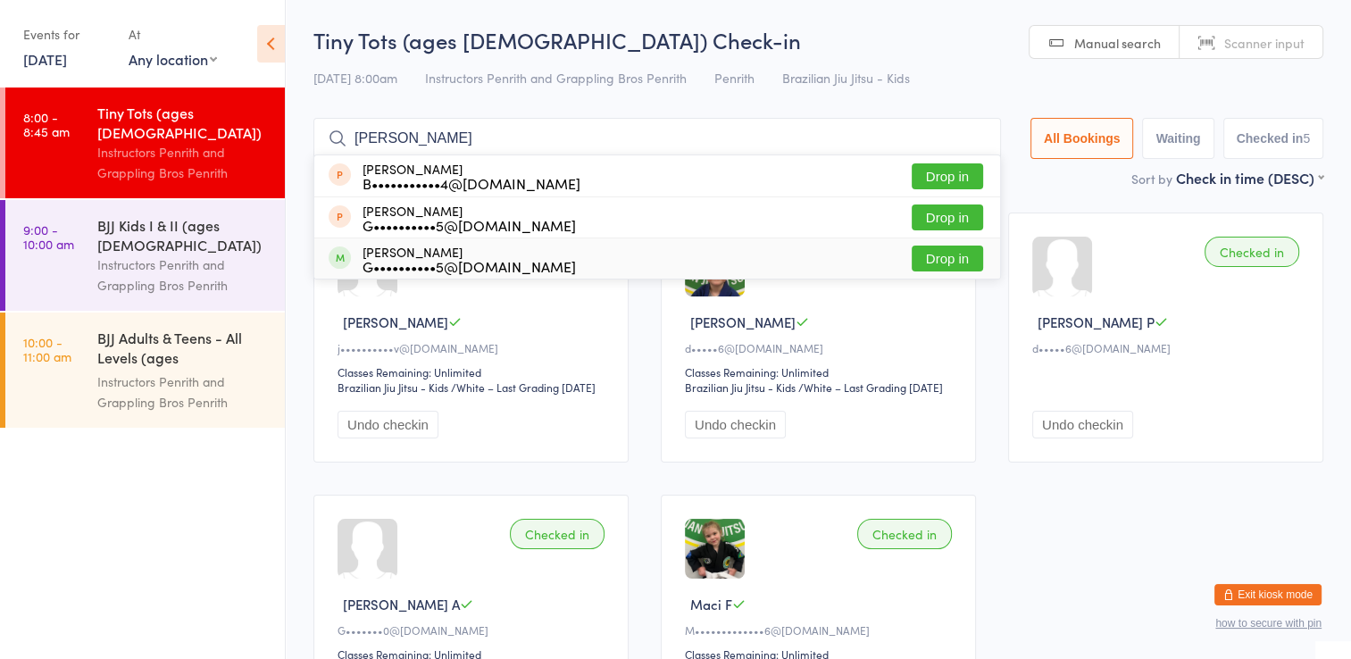
type input "brad"
click at [949, 255] on button "Drop in" at bounding box center [946, 258] width 71 height 26
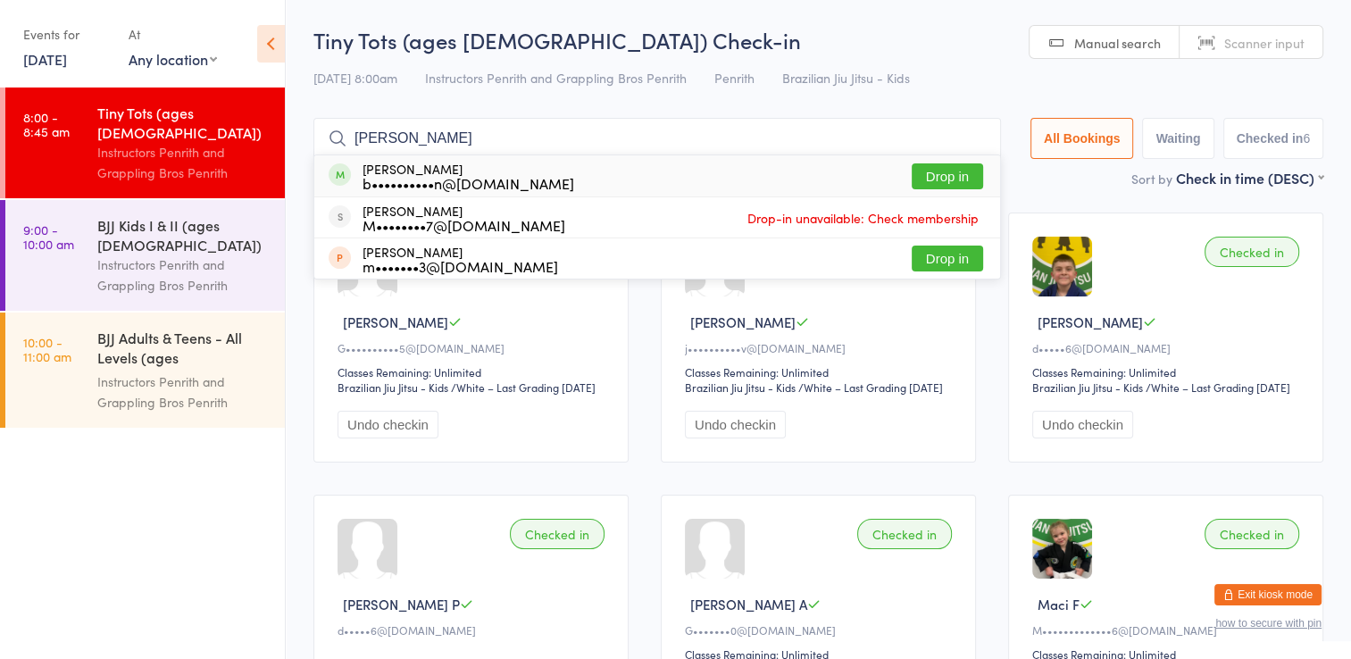
type input "isabella"
click at [950, 178] on button "Drop in" at bounding box center [946, 176] width 71 height 26
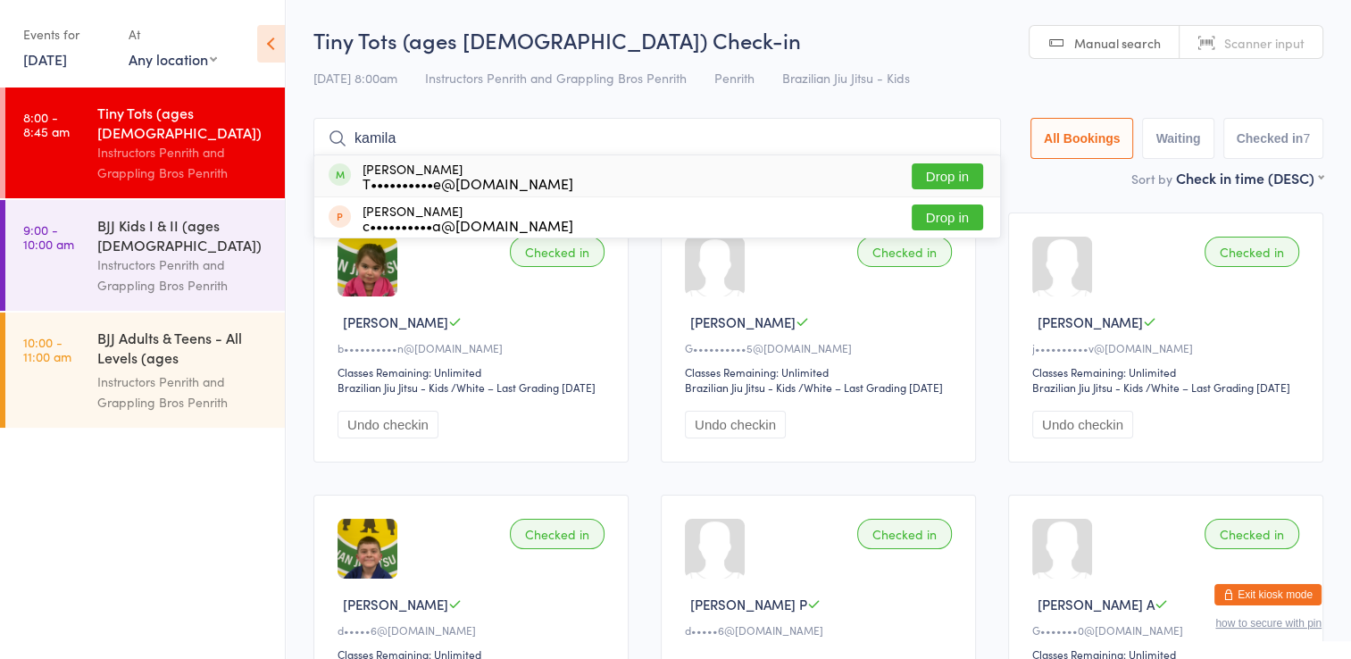
type input "kamila"
click at [968, 181] on button "Drop in" at bounding box center [946, 176] width 71 height 26
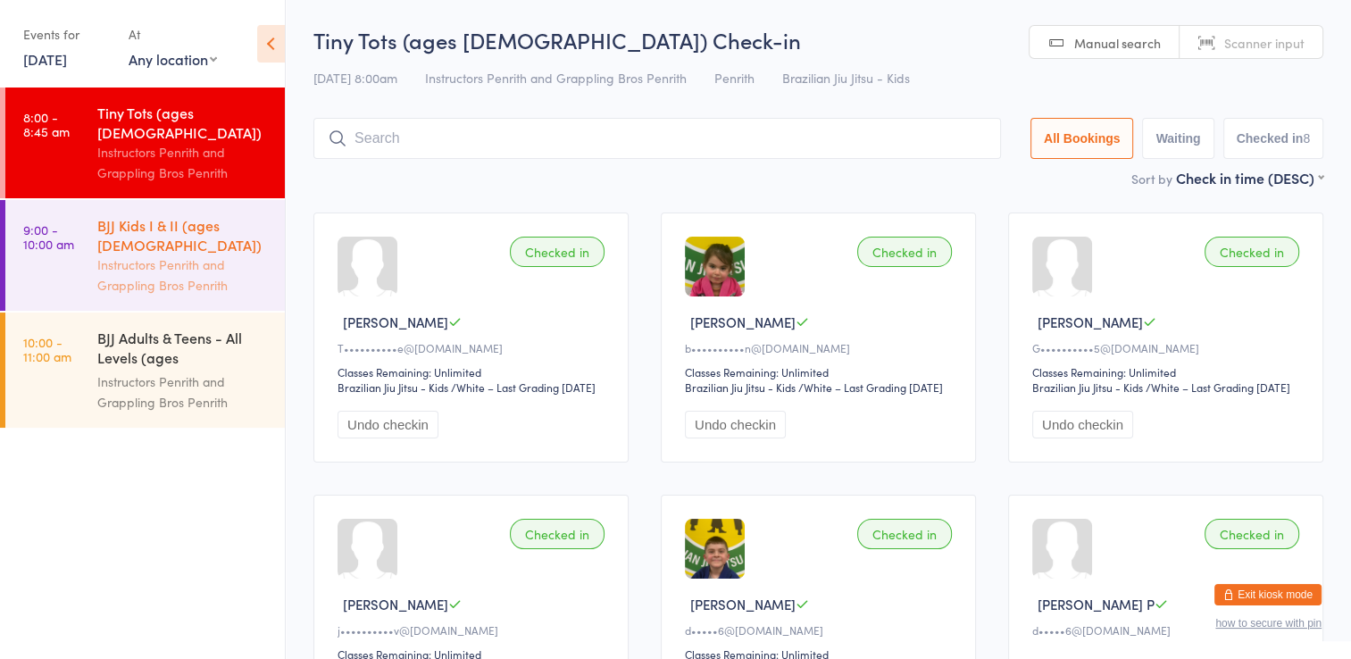
click at [201, 254] on div "Instructors Penrith and Grappling Bros Penrith" at bounding box center [183, 274] width 172 height 41
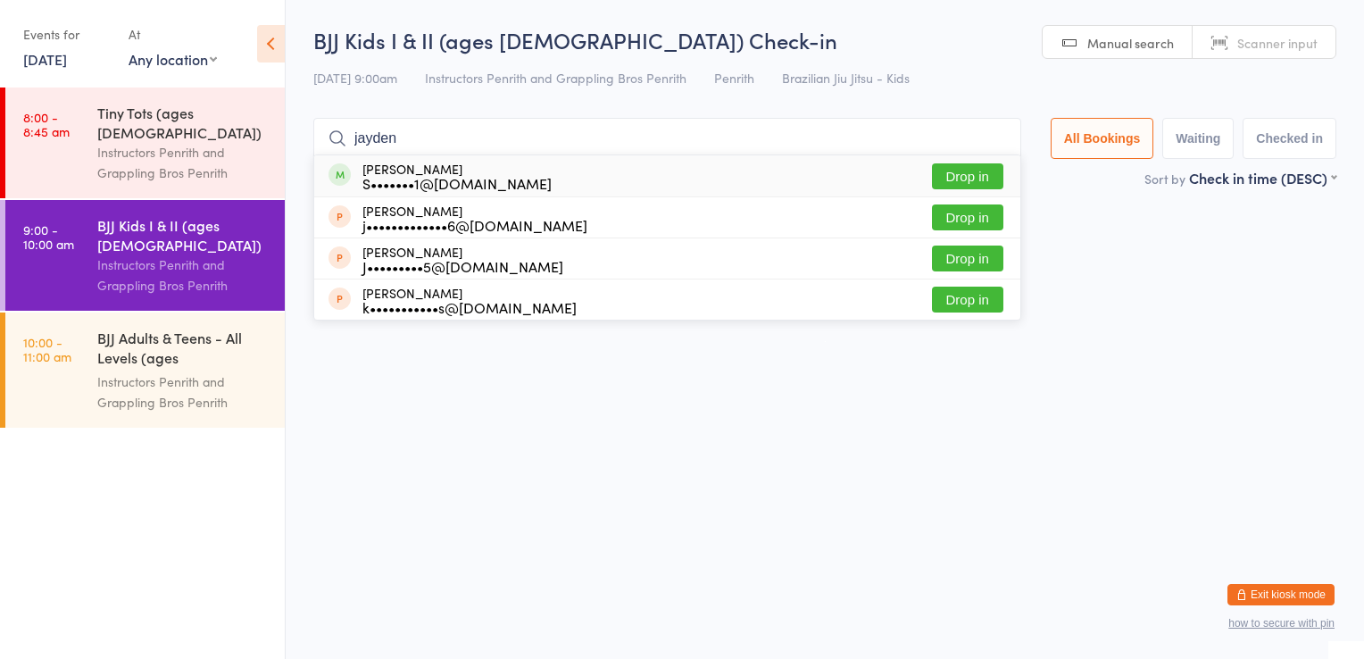
type input "jayden"
click at [953, 183] on button "Drop in" at bounding box center [967, 176] width 71 height 26
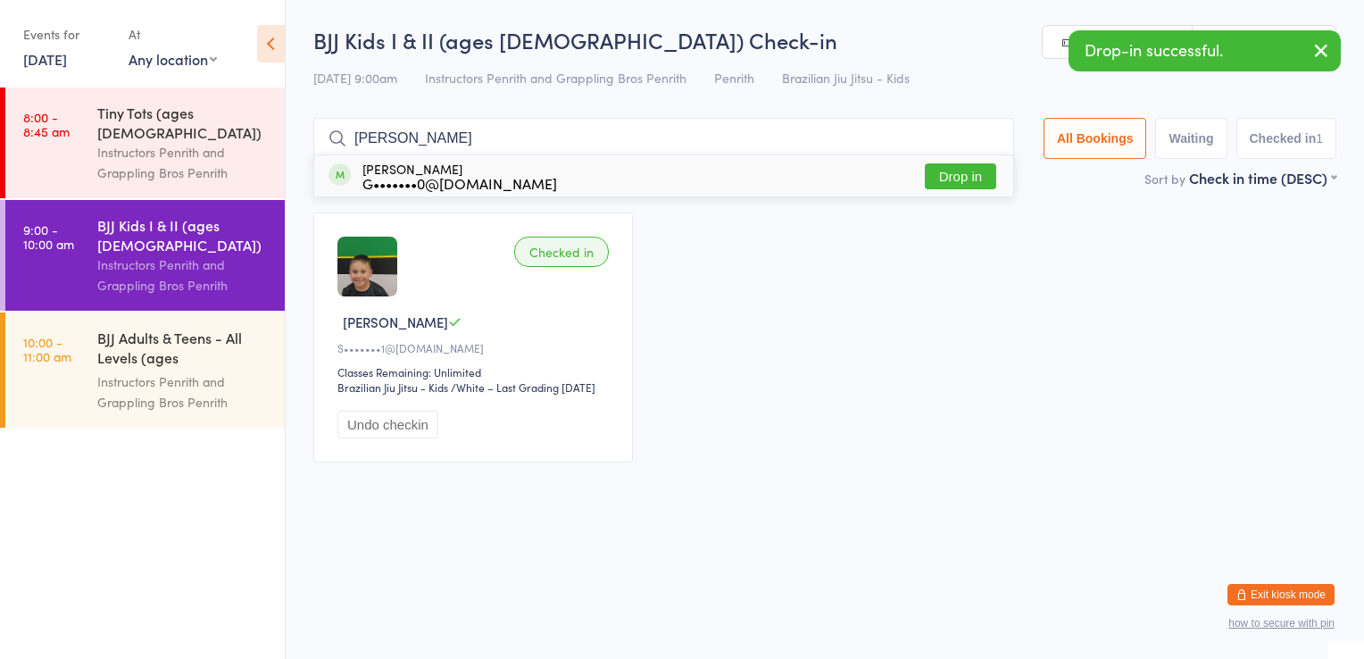
type input "lola"
click at [961, 168] on button "Drop in" at bounding box center [960, 176] width 71 height 26
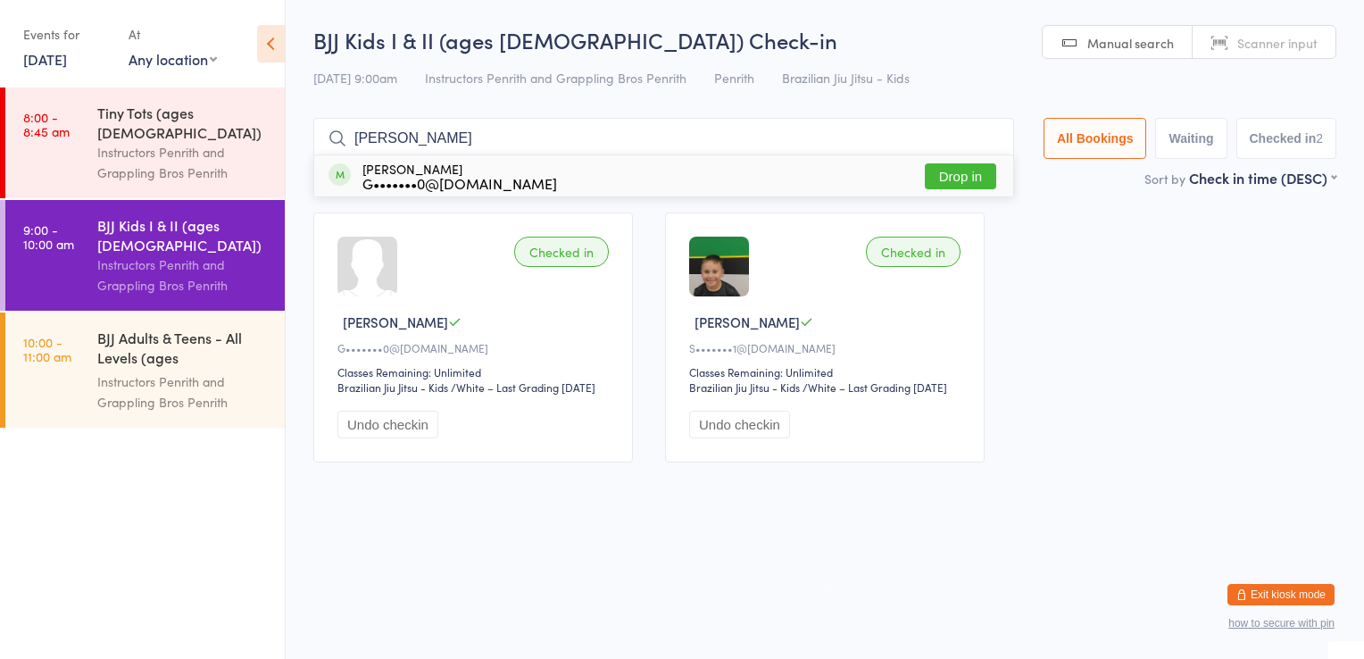
type input "valentina"
click at [980, 177] on button "Drop in" at bounding box center [960, 176] width 71 height 26
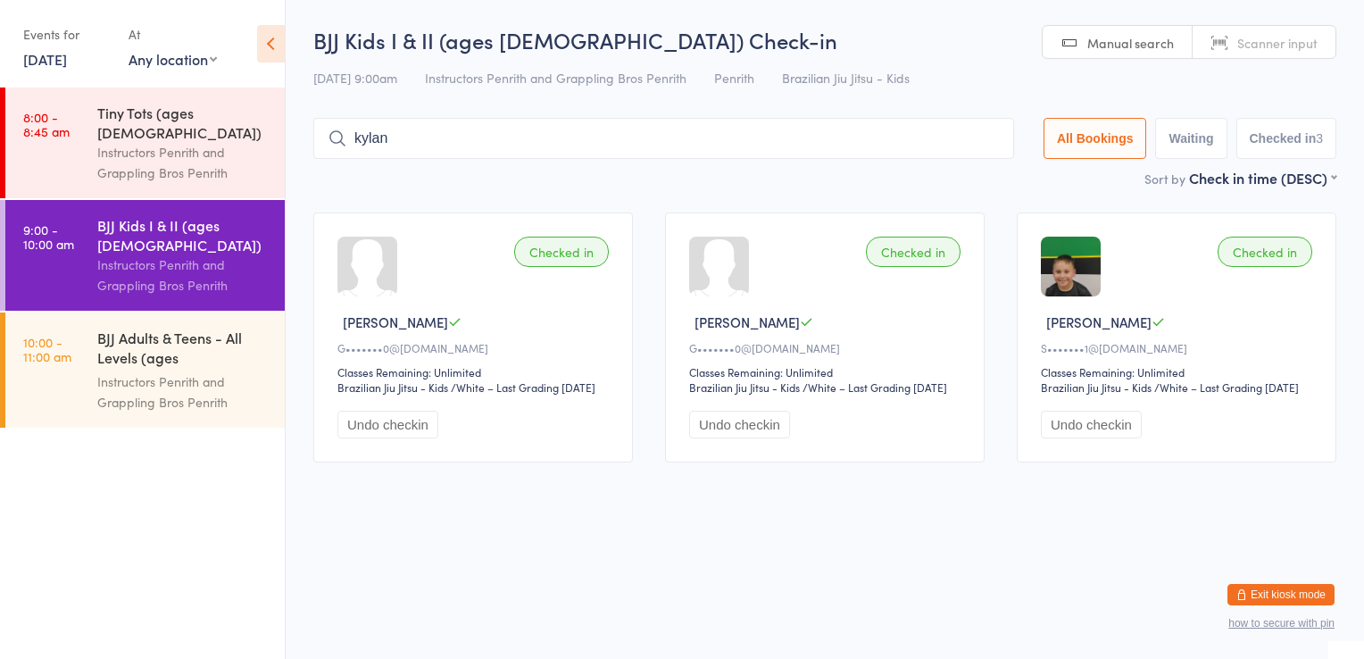
type input "kylan"
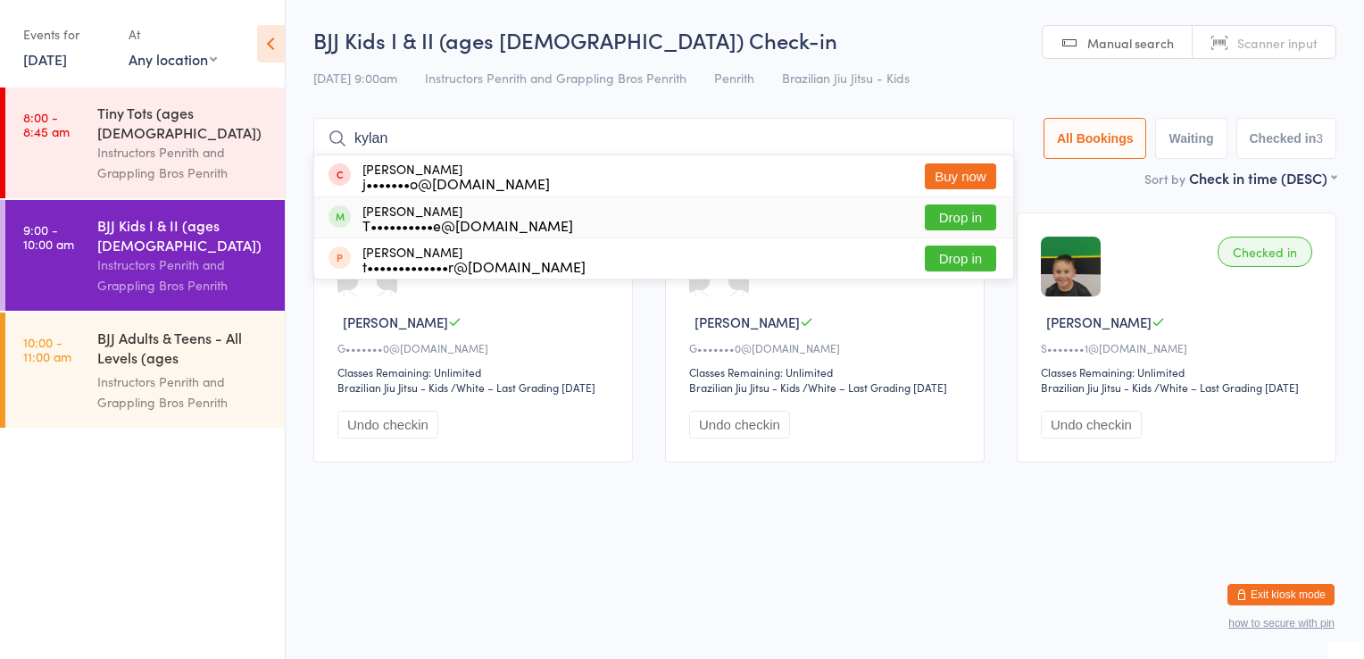
click at [958, 215] on button "Drop in" at bounding box center [960, 217] width 71 height 26
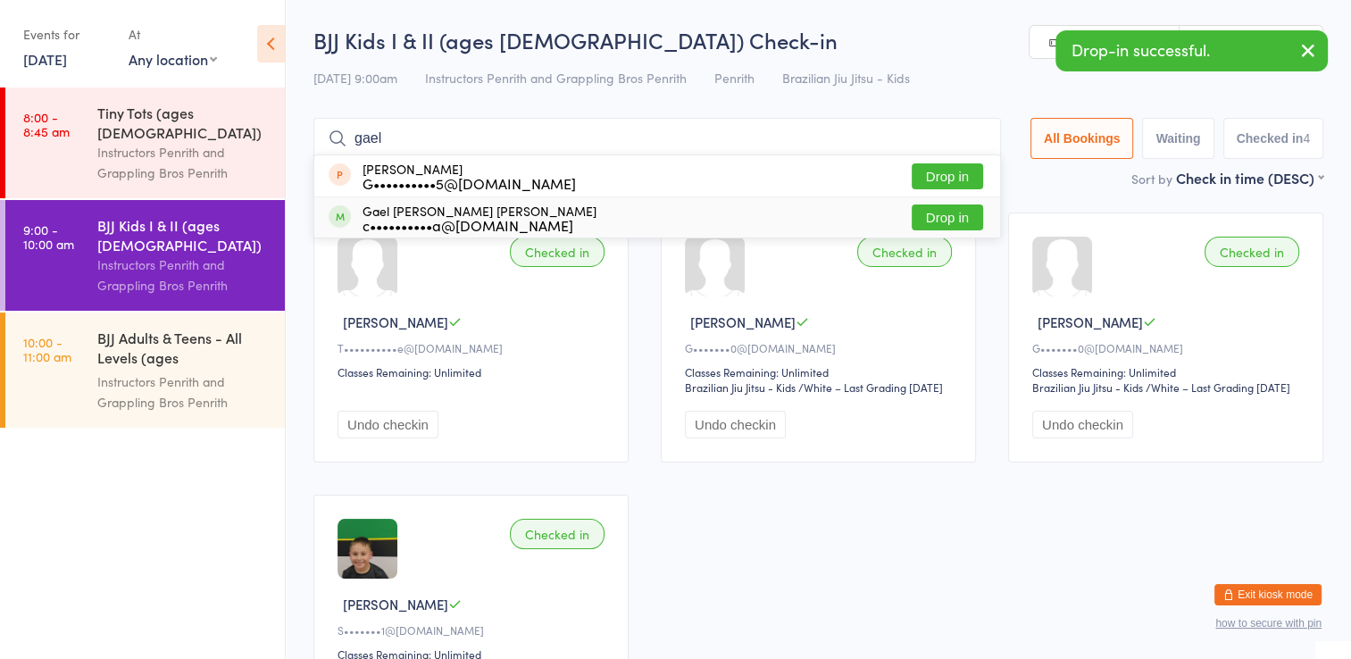
type input "gael"
click at [969, 216] on button "Drop in" at bounding box center [946, 217] width 71 height 26
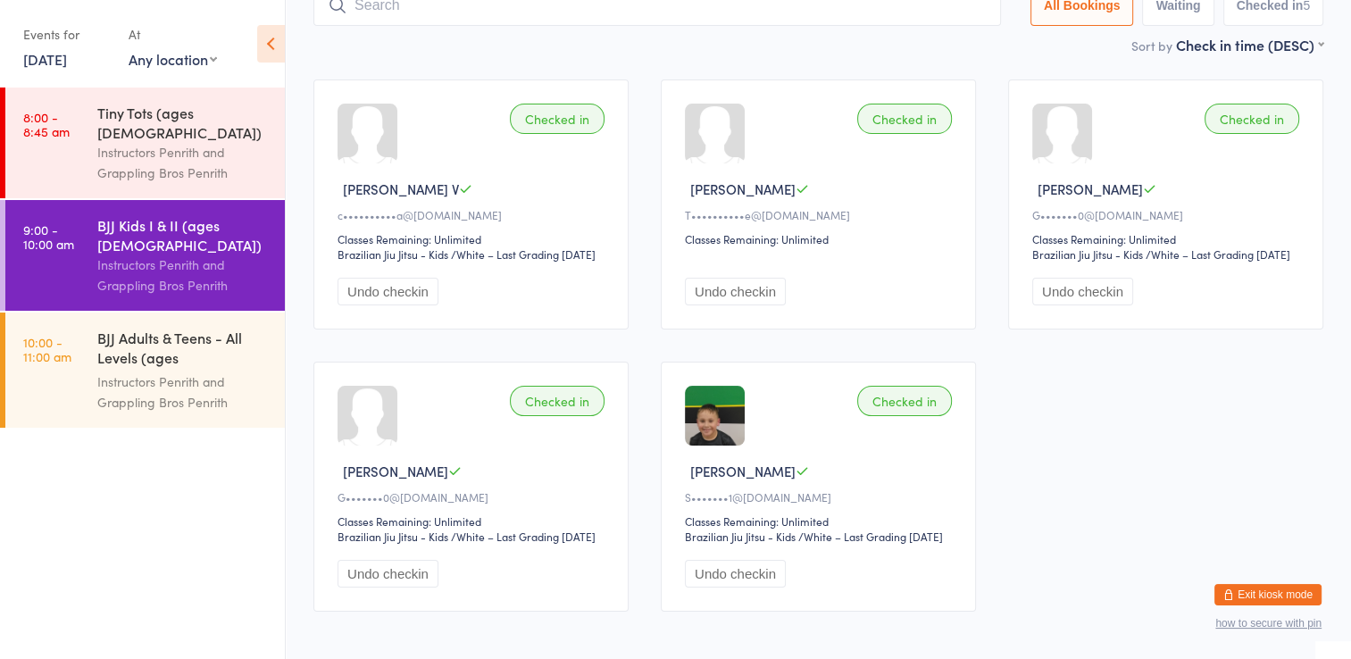
scroll to position [135, 0]
click at [64, 53] on link "13 Sep, 2025" at bounding box center [45, 59] width 44 height 20
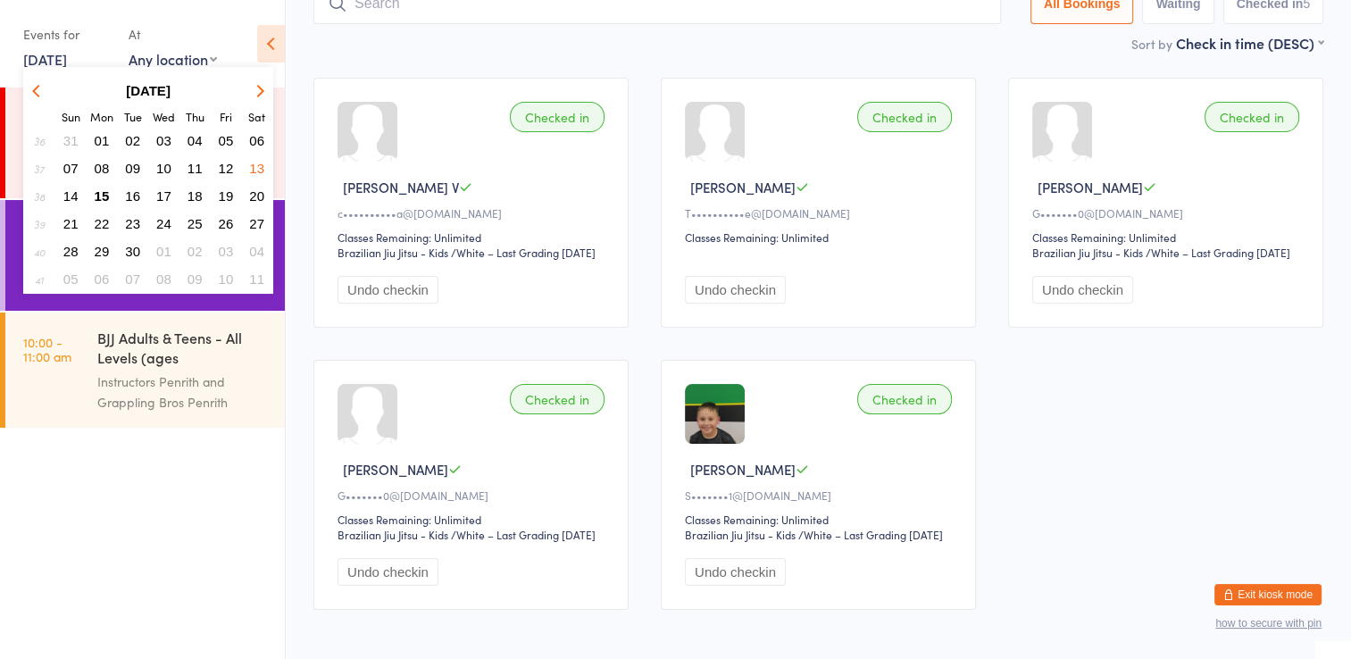
click at [235, 161] on button "12" at bounding box center [226, 168] width 28 height 24
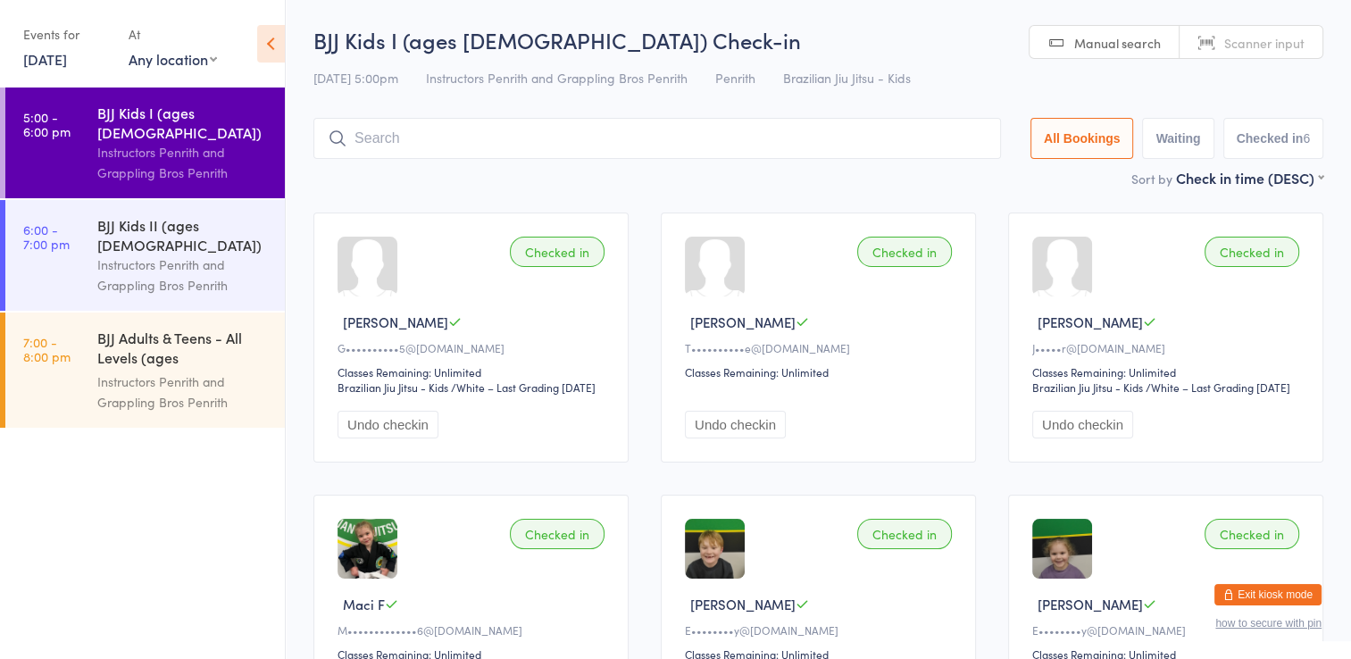
click at [67, 49] on link "12 Sep, 2025" at bounding box center [45, 59] width 44 height 20
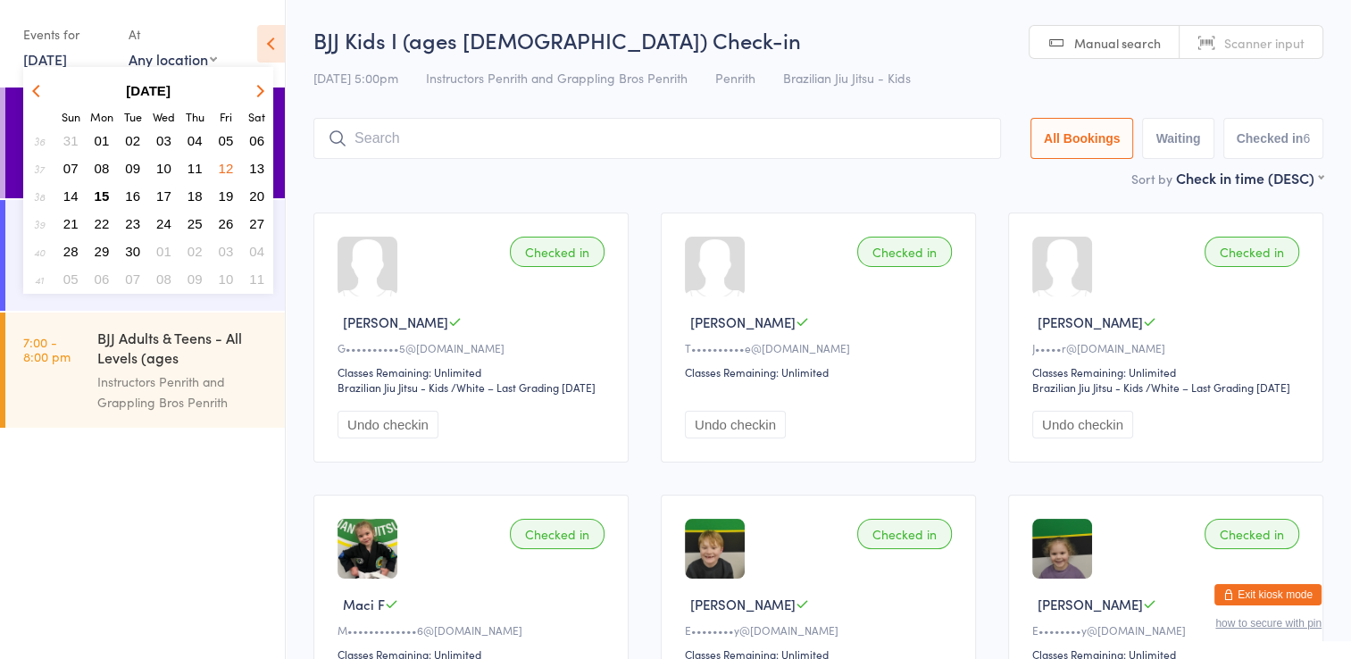
click at [111, 201] on button "15" at bounding box center [102, 196] width 28 height 24
